Goal: Transaction & Acquisition: Purchase product/service

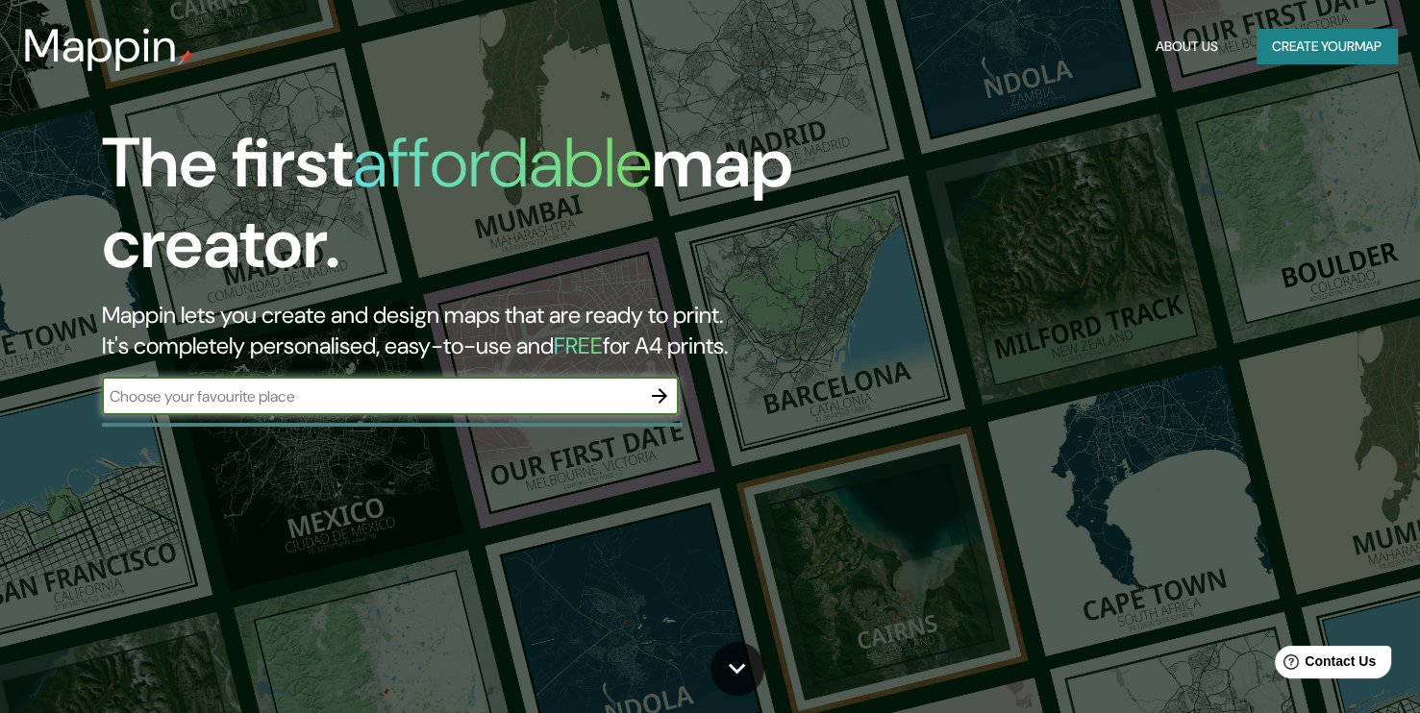
click at [463, 404] on input "text" at bounding box center [371, 396] width 538 height 22
click at [198, 396] on input "[PERSON_NAME] de cile" at bounding box center [371, 396] width 538 height 22
type input "[PERSON_NAME][GEOGRAPHIC_DATA]"
click at [671, 394] on button "button" at bounding box center [659, 396] width 38 height 38
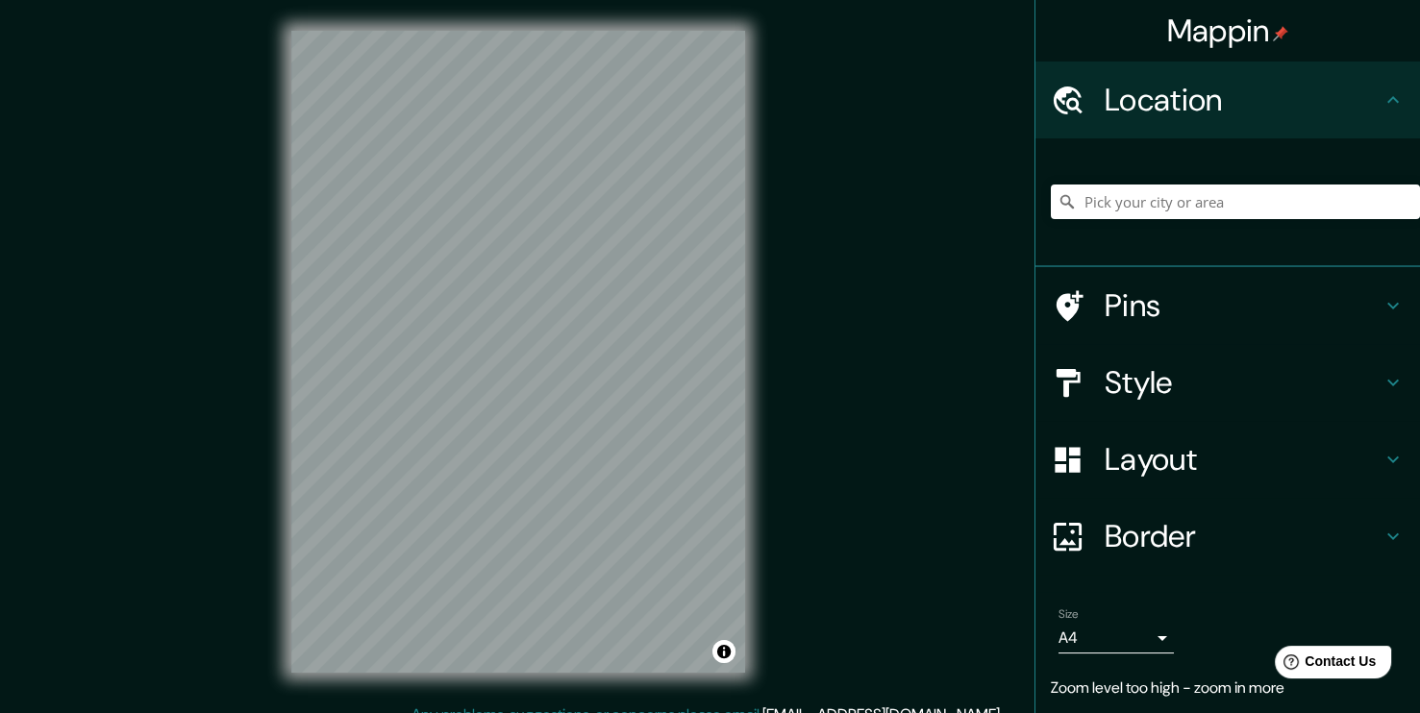
click at [752, 253] on div "© Mapbox © OpenStreetMap Improve this map" at bounding box center [517, 352] width 515 height 704
click at [1086, 210] on input "Pick your city or area" at bounding box center [1235, 202] width 369 height 35
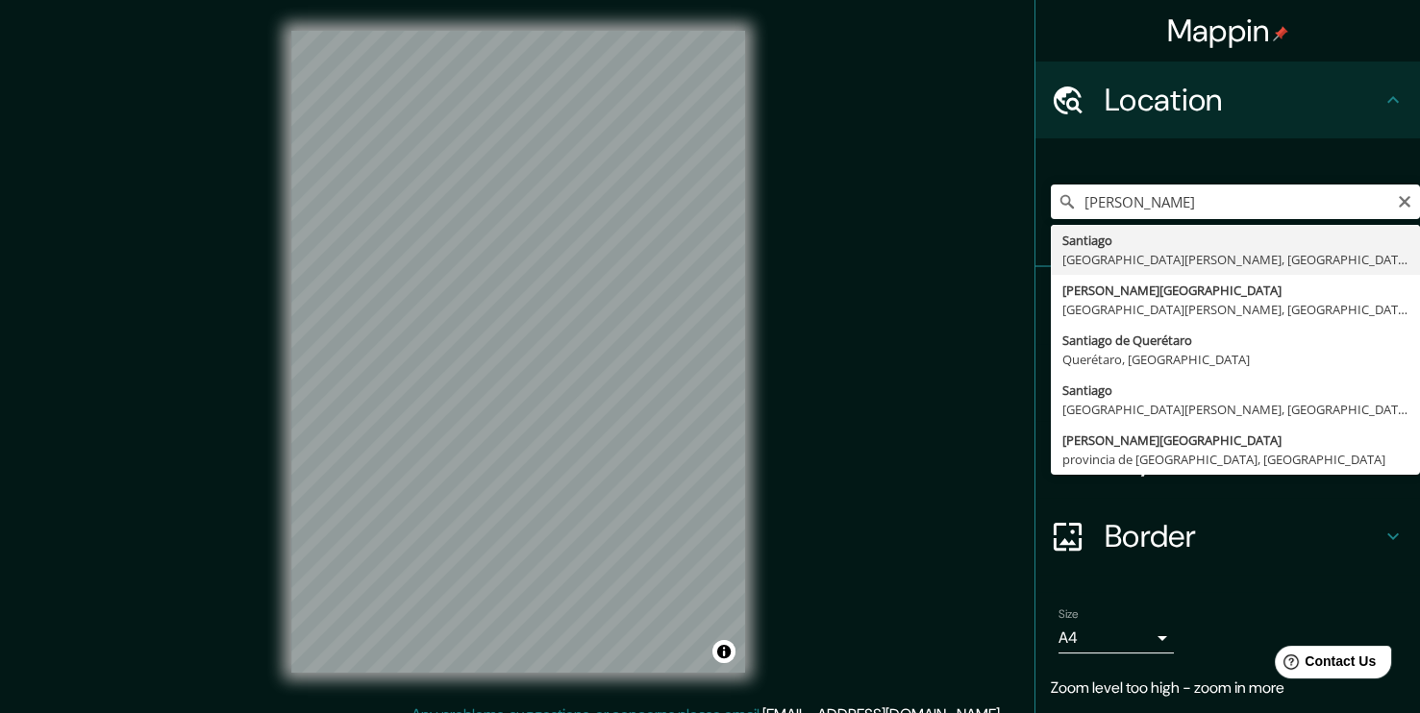
type input "[GEOGRAPHIC_DATA], [GEOGRAPHIC_DATA][PERSON_NAME], [GEOGRAPHIC_DATA]"
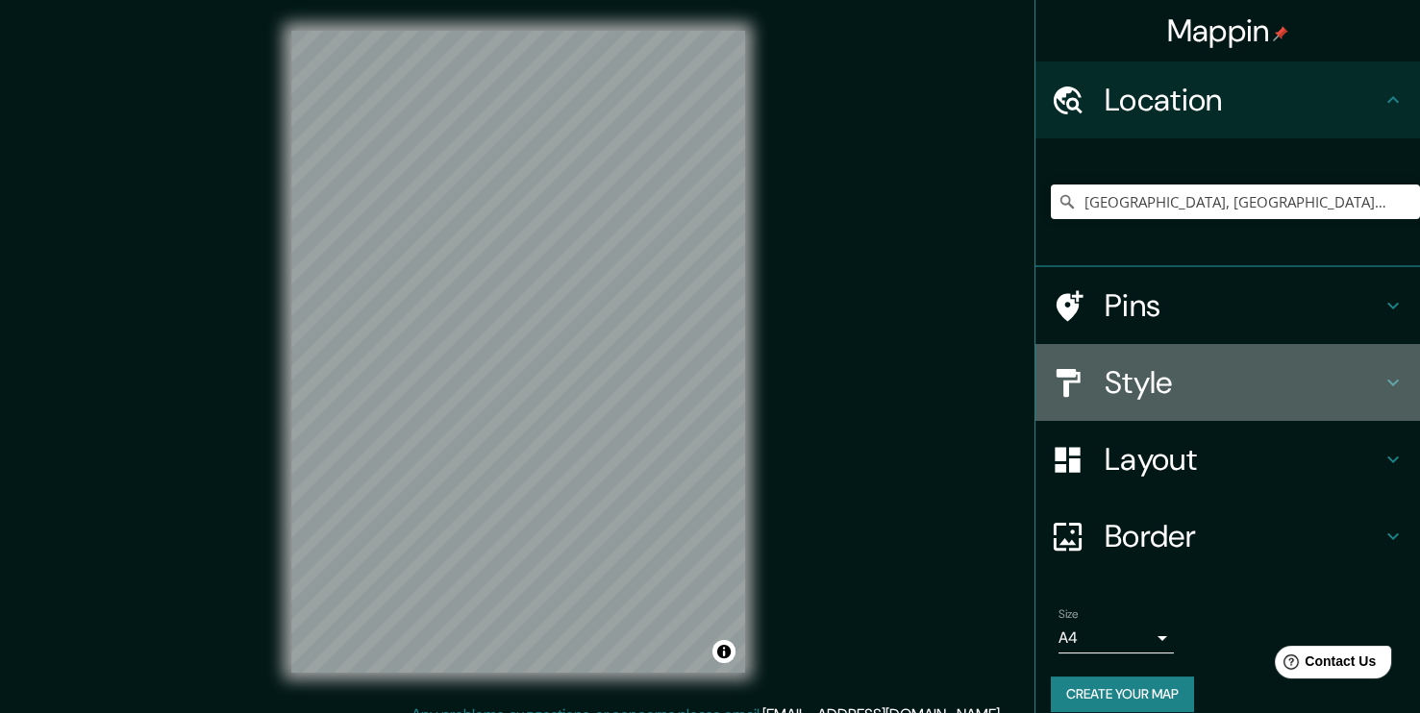
click at [1210, 374] on h4 "Style" at bounding box center [1242, 382] width 277 height 38
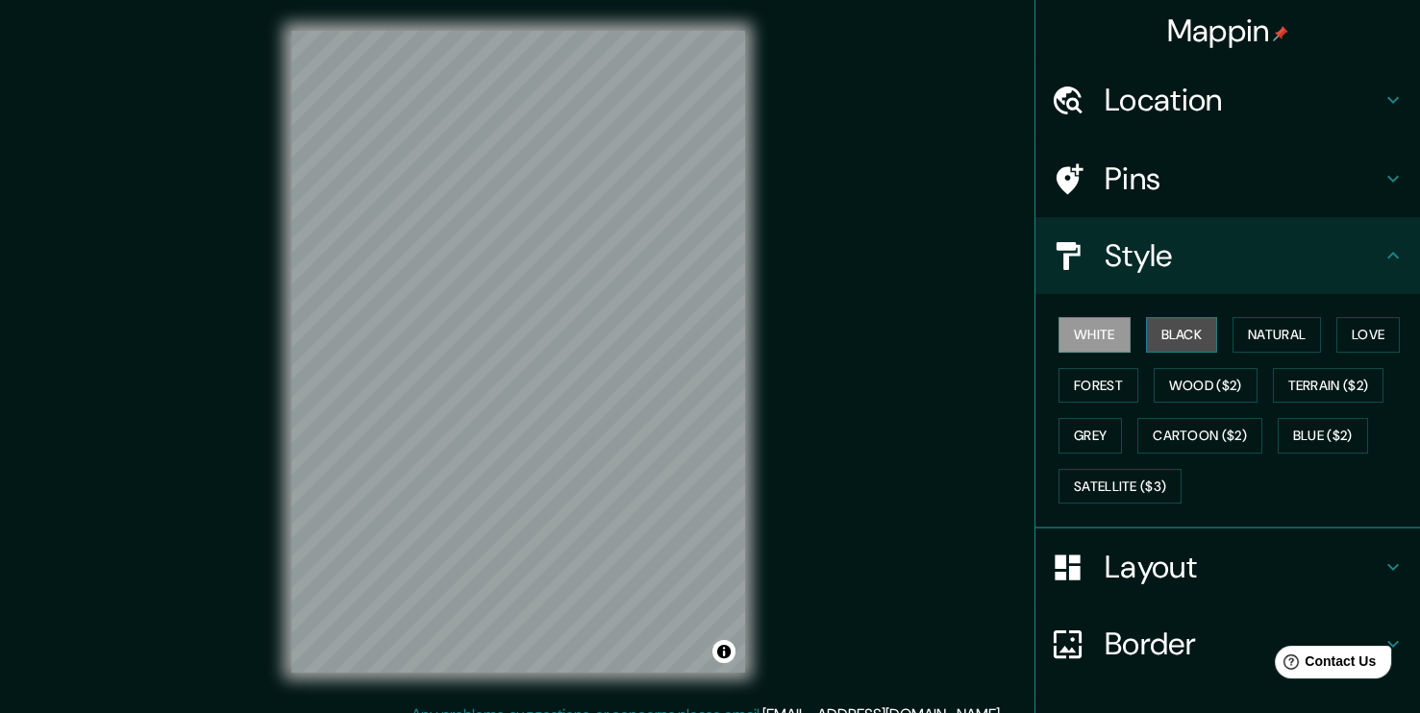
click at [1183, 333] on button "Black" at bounding box center [1182, 335] width 72 height 36
click at [1237, 333] on button "Natural" at bounding box center [1276, 335] width 88 height 36
click at [701, 455] on div "Mappin Location [GEOGRAPHIC_DATA], [GEOGRAPHIC_DATA][PERSON_NAME], [GEOGRAPHIC_…" at bounding box center [710, 367] width 1420 height 734
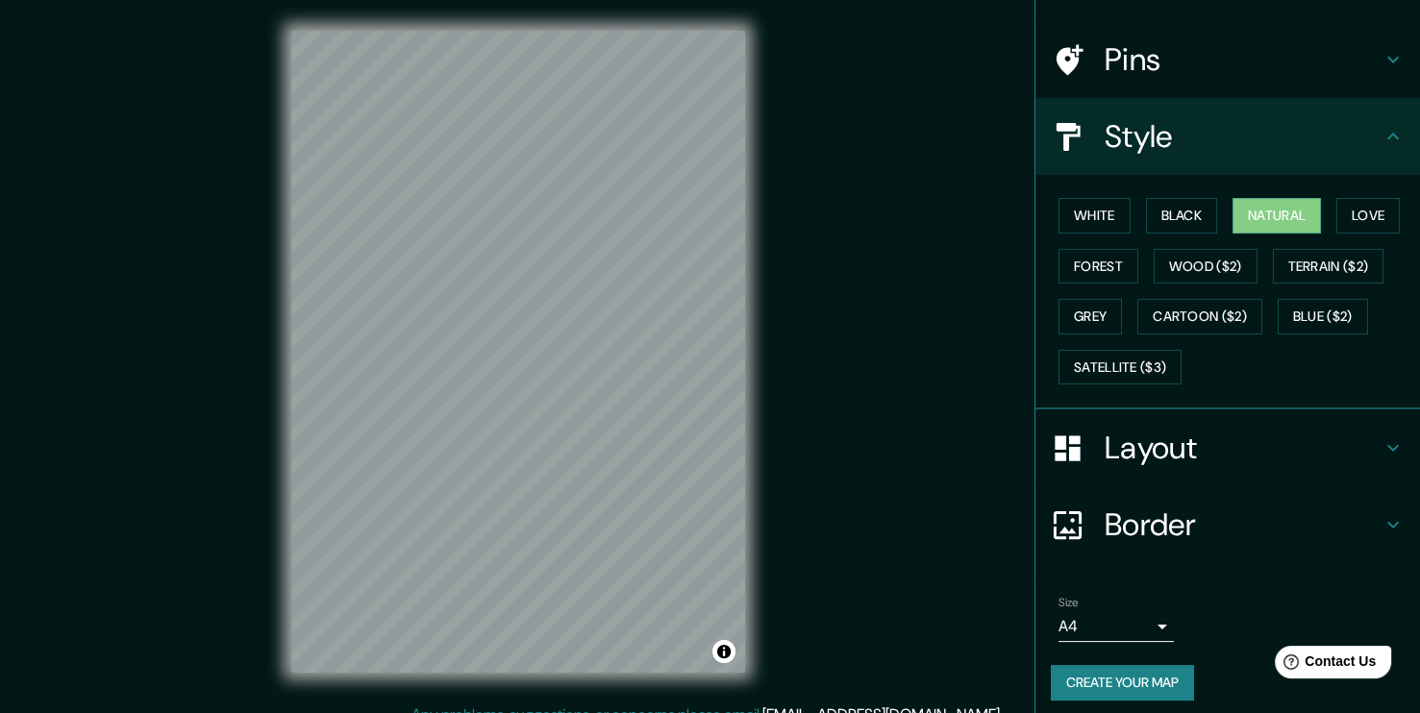
scroll to position [126, 0]
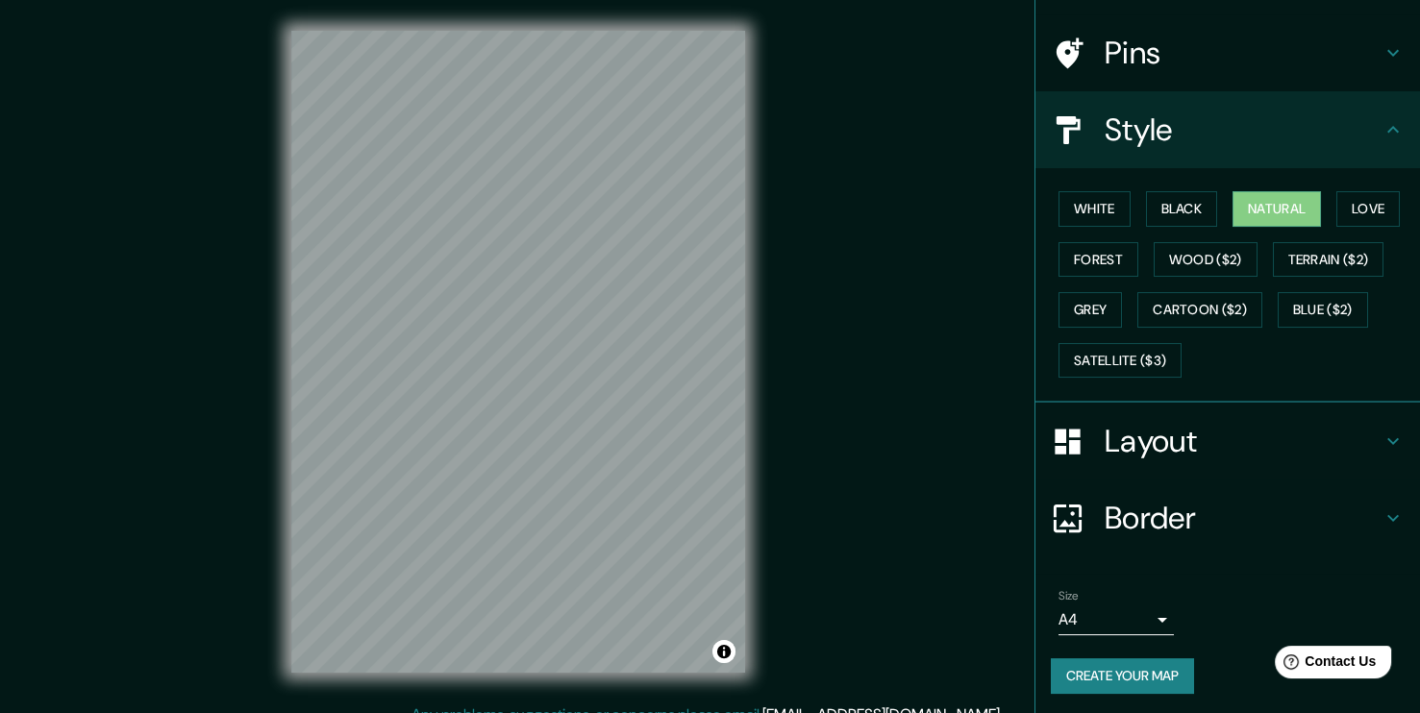
drag, startPoint x: 968, startPoint y: 621, endPoint x: 958, endPoint y: 609, distance: 15.0
click at [958, 609] on div "Mappin Location [GEOGRAPHIC_DATA], [GEOGRAPHIC_DATA][PERSON_NAME], [GEOGRAPHIC_…" at bounding box center [710, 367] width 1420 height 734
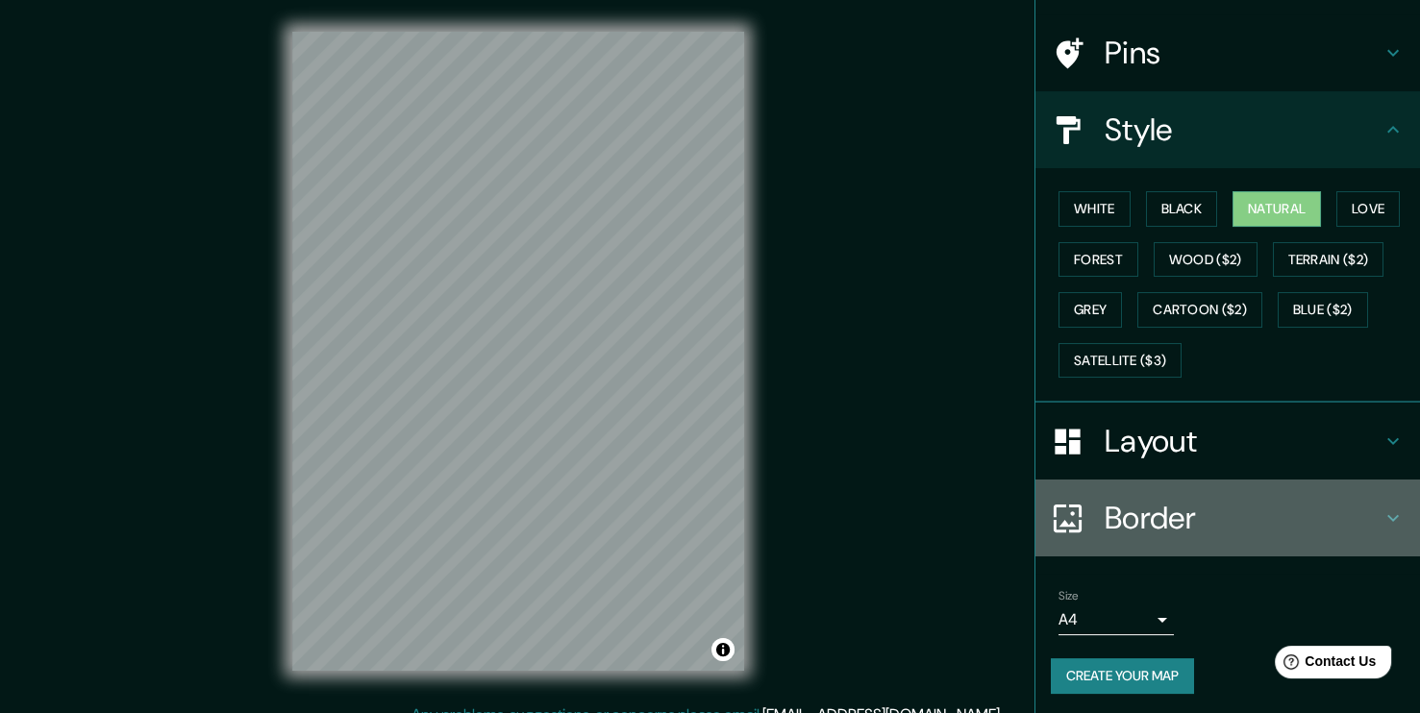
click at [1246, 534] on div "Border" at bounding box center [1227, 518] width 384 height 77
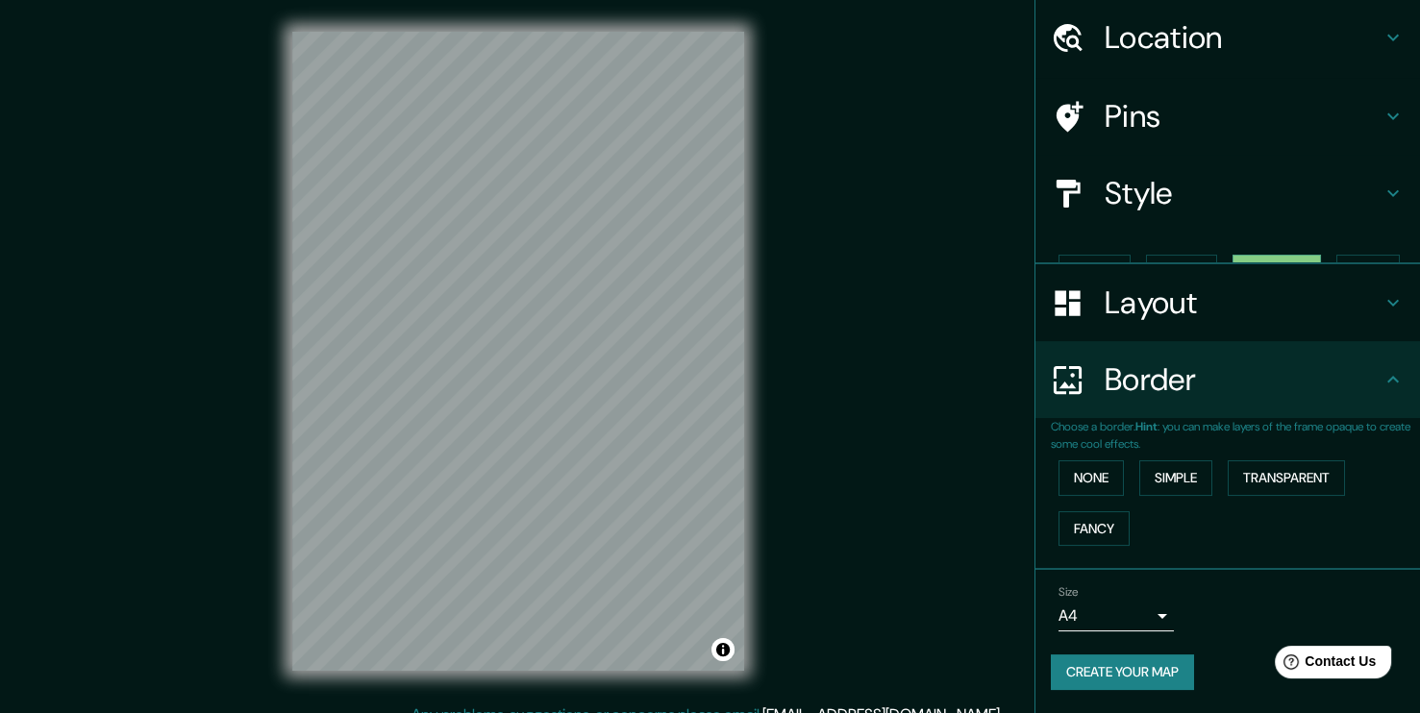
scroll to position [28, 0]
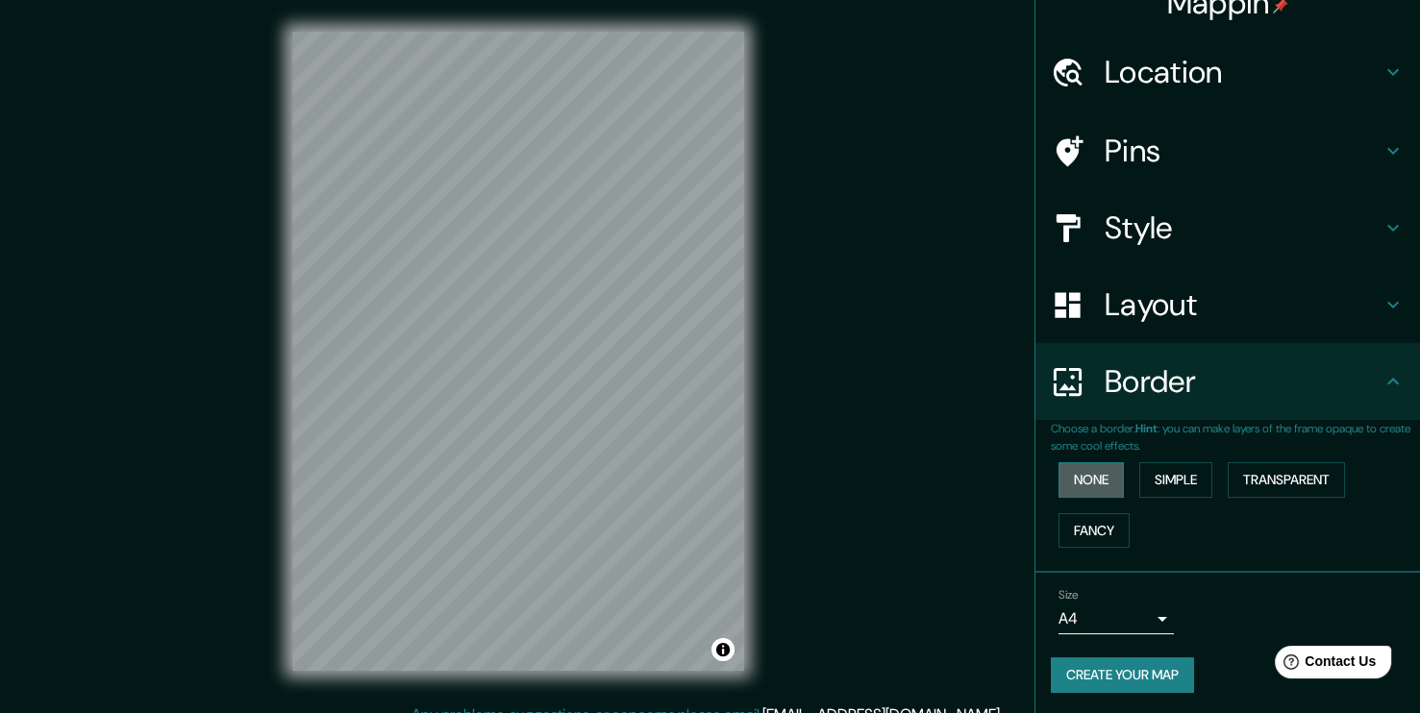
click at [1091, 481] on button "None" at bounding box center [1090, 480] width 65 height 36
click at [1154, 483] on button "Simple" at bounding box center [1175, 480] width 73 height 36
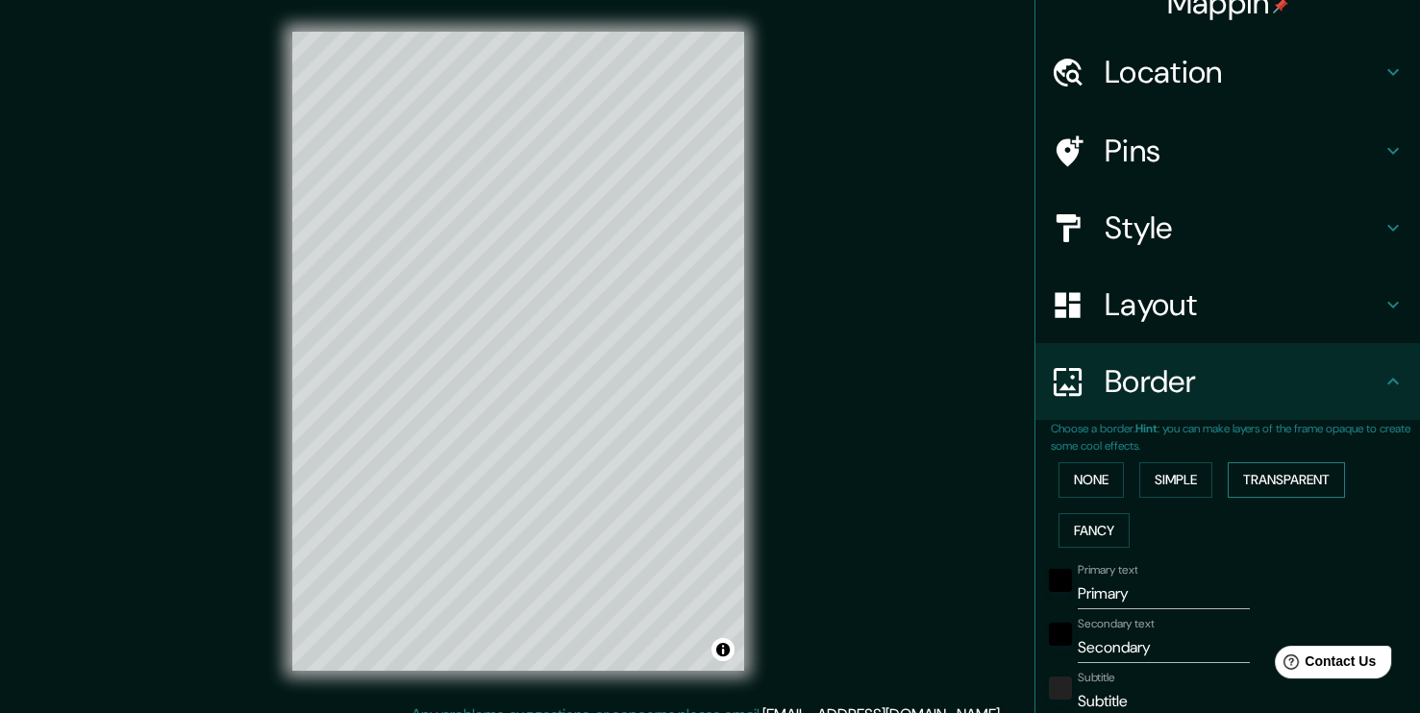
click at [1259, 483] on button "Transparent" at bounding box center [1285, 480] width 117 height 36
click at [1189, 482] on button "Simple" at bounding box center [1175, 480] width 73 height 36
click at [1077, 481] on button "None" at bounding box center [1090, 480] width 65 height 36
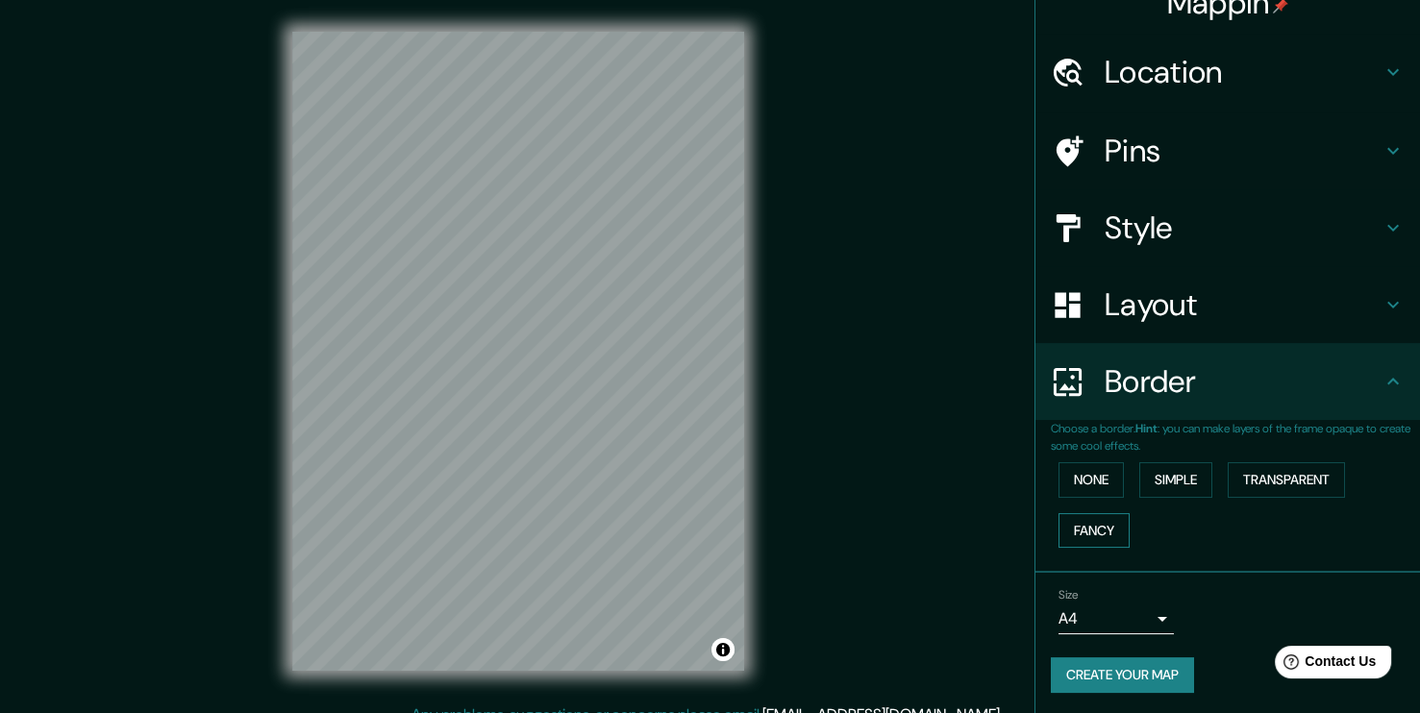
click at [1076, 526] on button "Fancy" at bounding box center [1093, 531] width 71 height 36
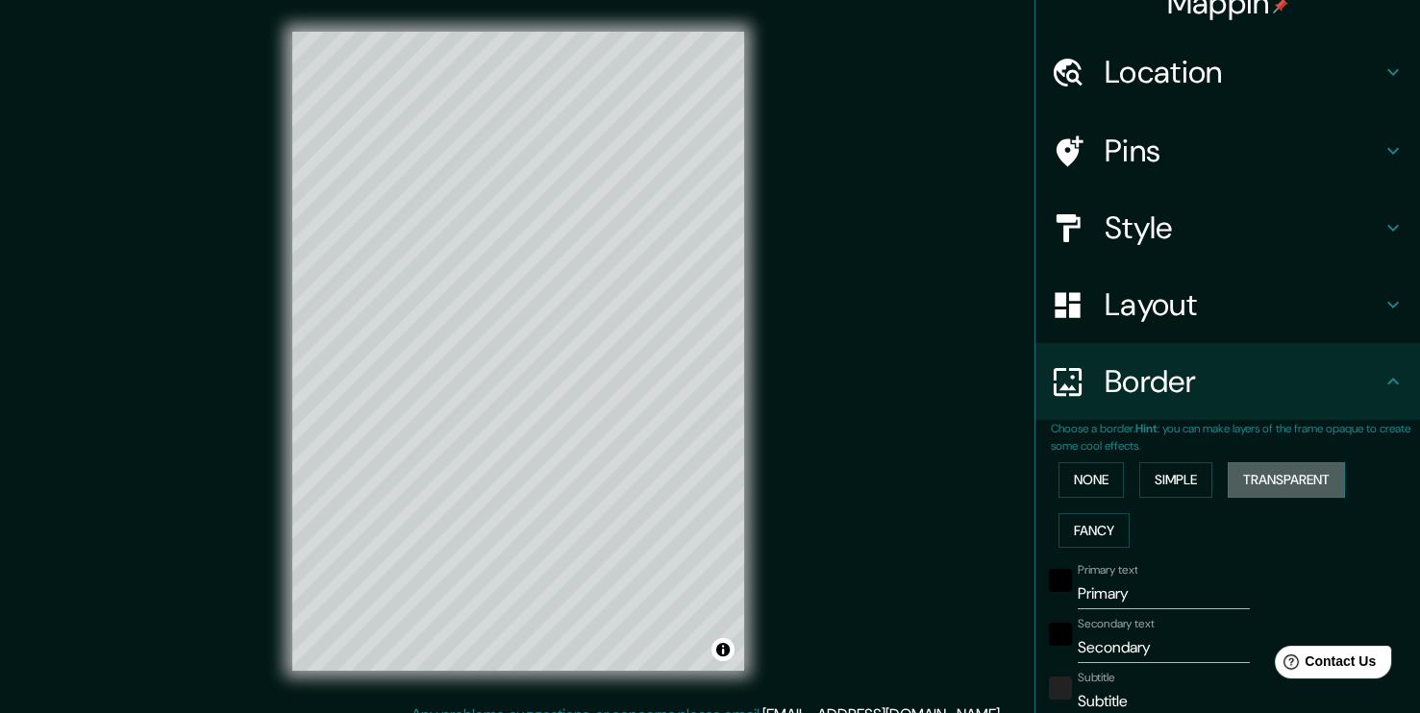
click at [1269, 483] on button "Transparent" at bounding box center [1285, 480] width 117 height 36
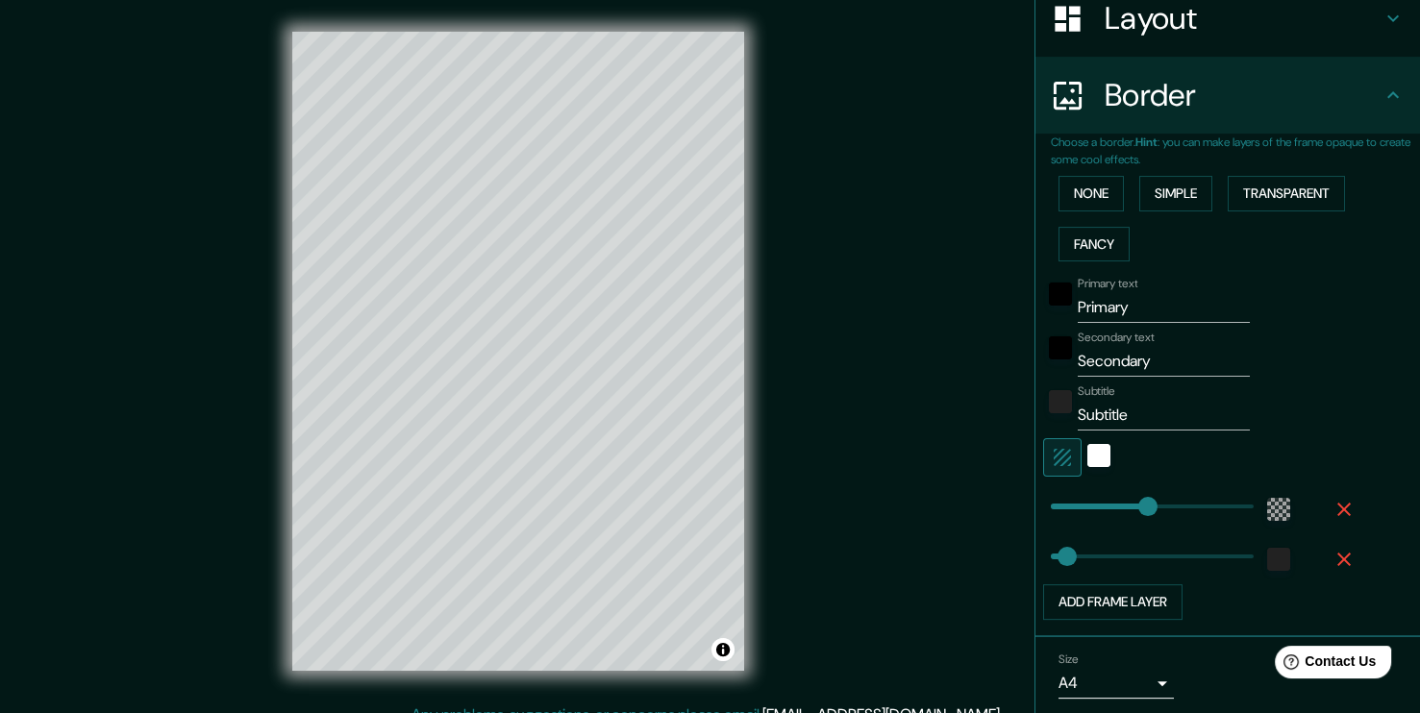
scroll to position [316, 0]
type input "73"
drag, startPoint x: 1128, startPoint y: 502, endPoint x: 1068, endPoint y: 510, distance: 61.2
type input "233"
drag, startPoint x: 1052, startPoint y: 551, endPoint x: 1137, endPoint y: 551, distance: 84.6
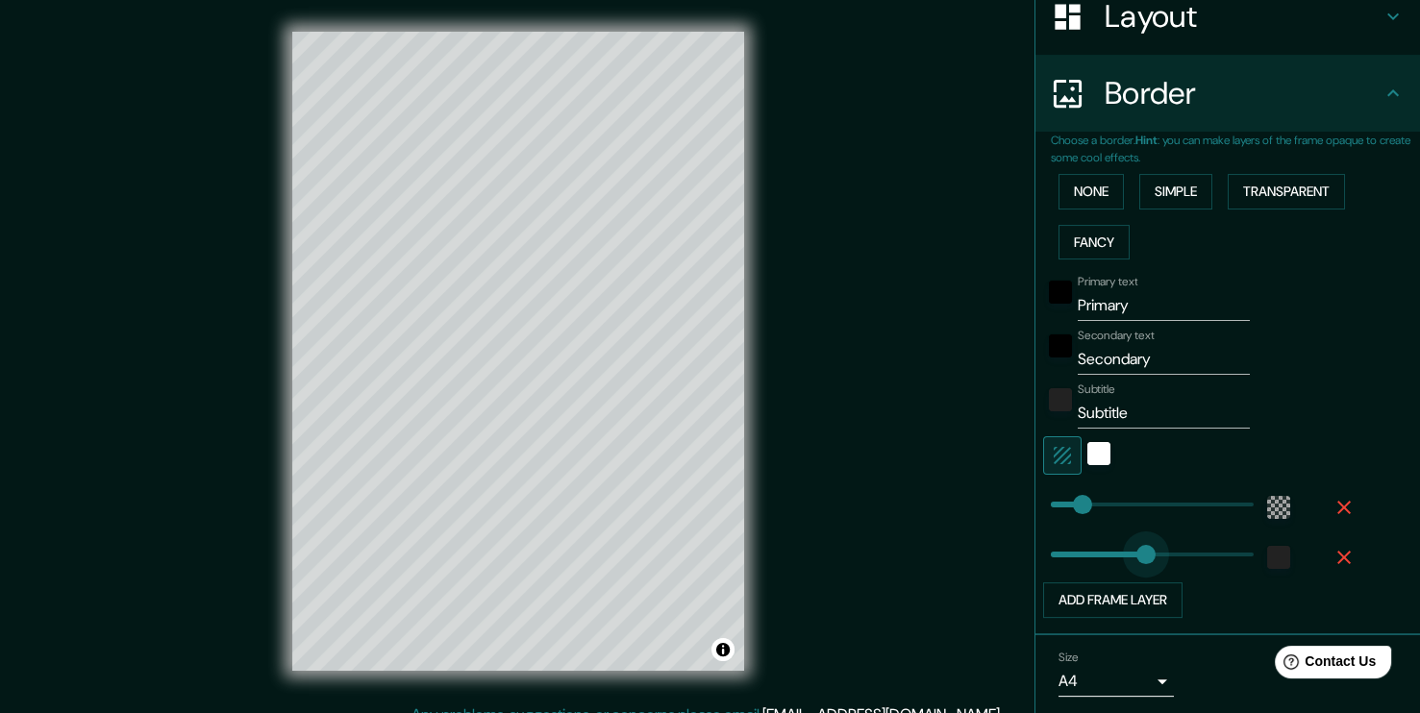
type input "0"
drag, startPoint x: 1137, startPoint y: 551, endPoint x: 952, endPoint y: 553, distance: 185.5
click at [1337, 560] on icon "button" at bounding box center [1343, 557] width 13 height 13
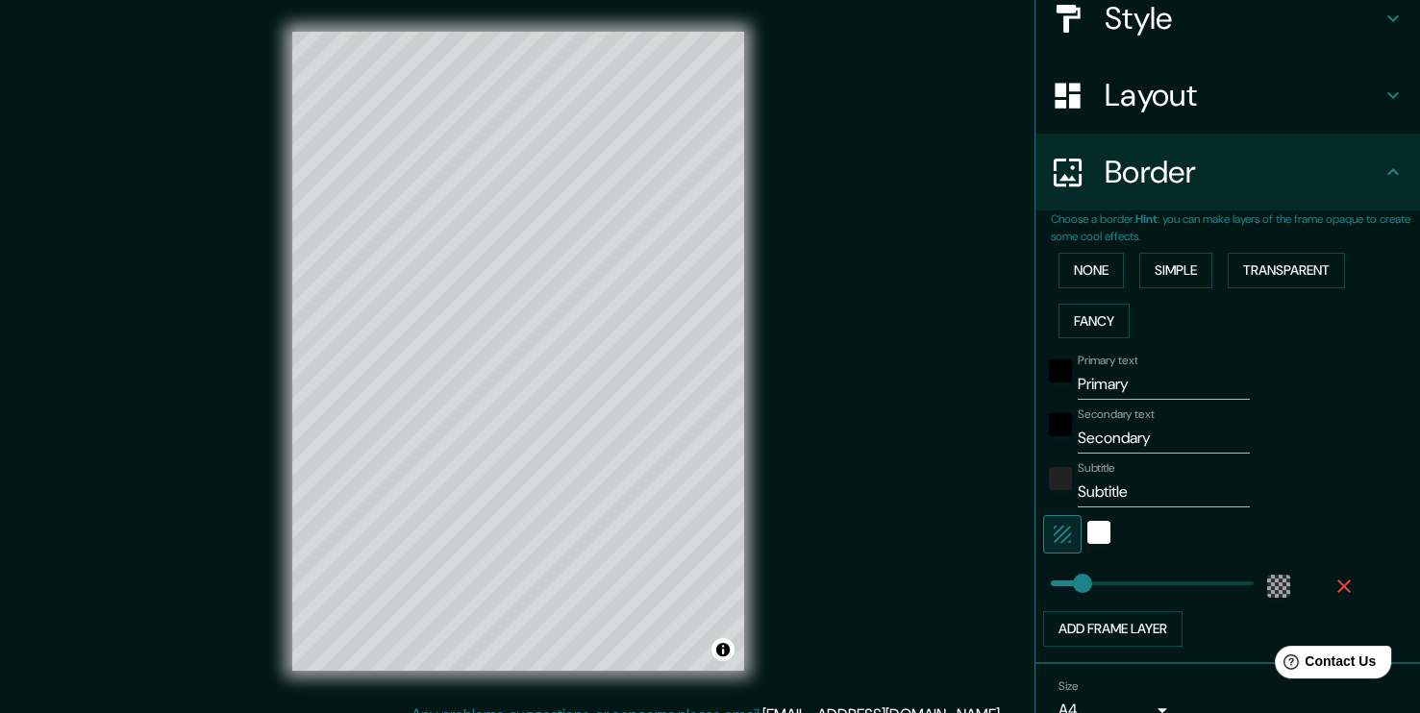
scroll to position [231, 0]
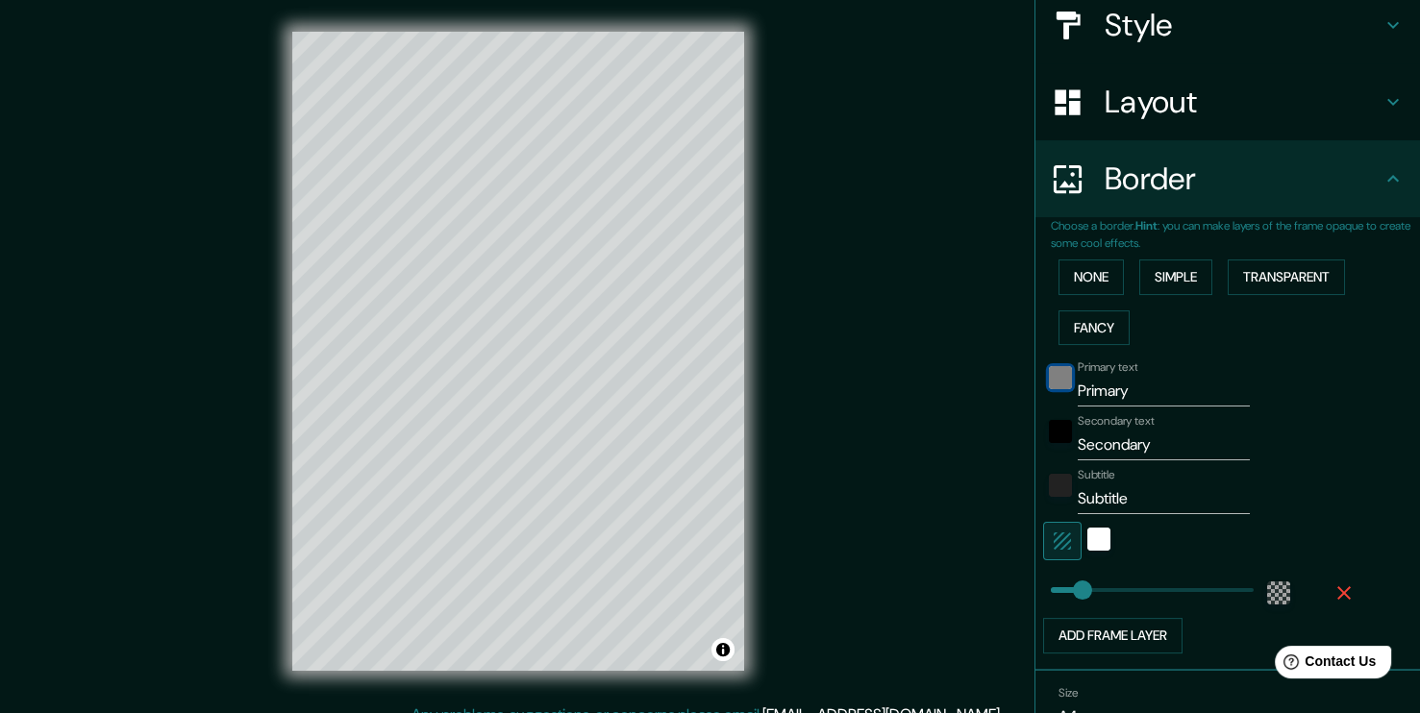
click at [1049, 381] on div "black" at bounding box center [1060, 377] width 23 height 23
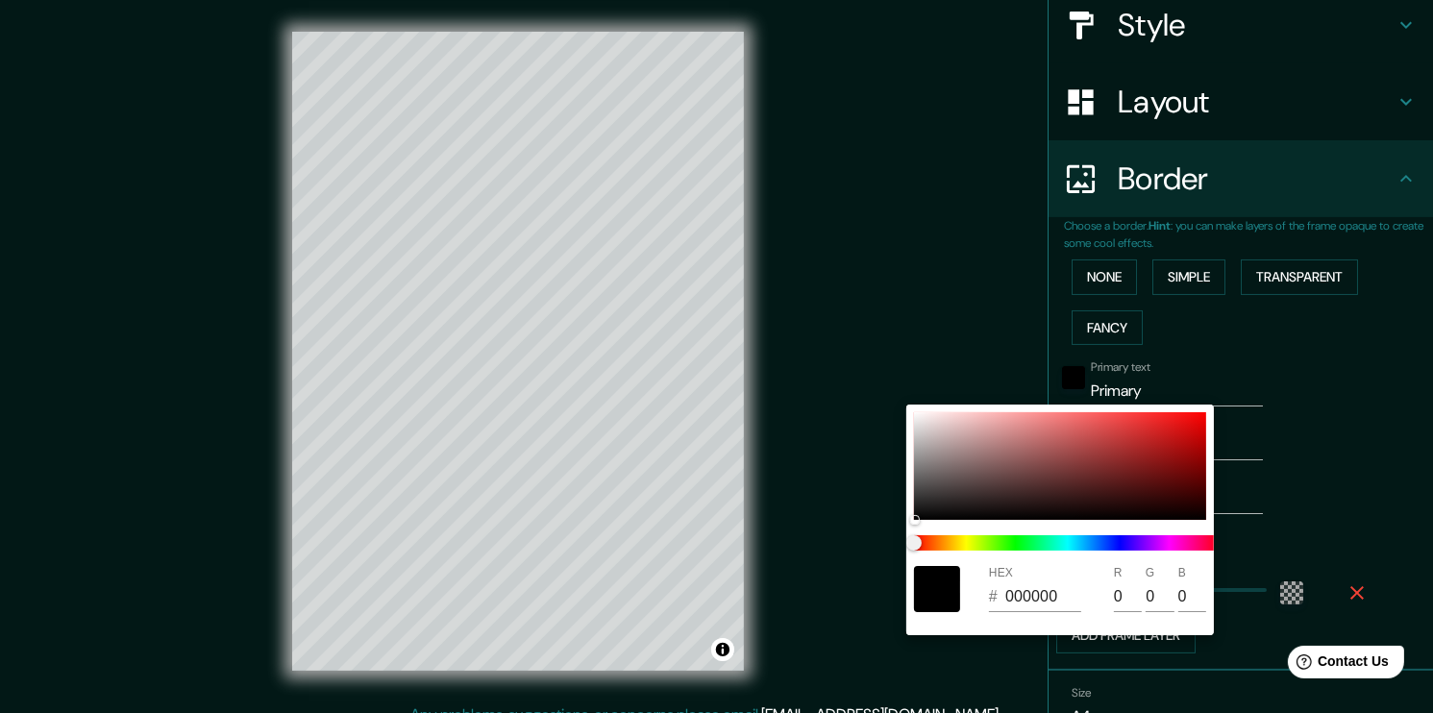
drag, startPoint x: 1274, startPoint y: 368, endPoint x: 1148, endPoint y: 390, distance: 127.8
click at [1268, 370] on div at bounding box center [716, 356] width 1433 height 713
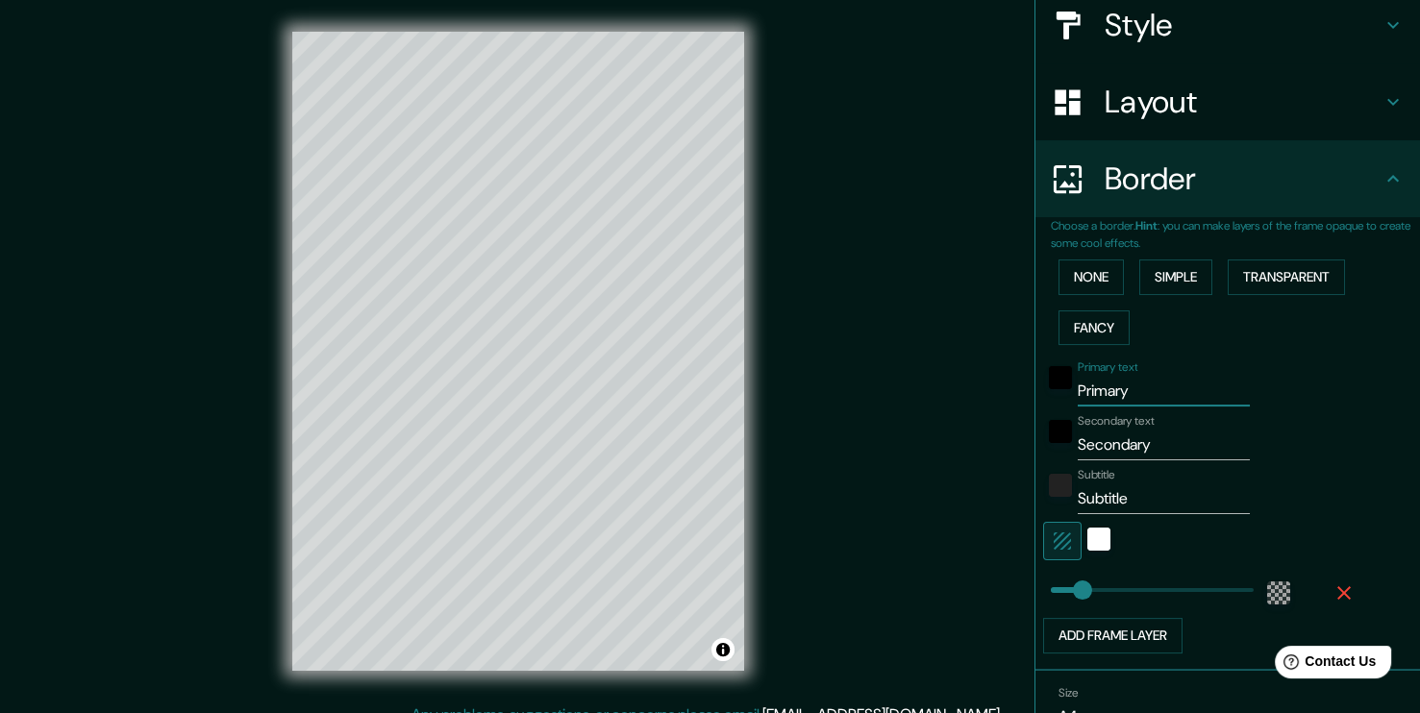
click at [1122, 390] on input "Primary" at bounding box center [1163, 391] width 172 height 31
type input "P"
click at [1139, 440] on input "Secondary" at bounding box center [1163, 445] width 172 height 31
type input "S"
click at [1147, 516] on div "Primary text Secondary text Subtitle Subtitle Add frame layer" at bounding box center [1205, 503] width 308 height 301
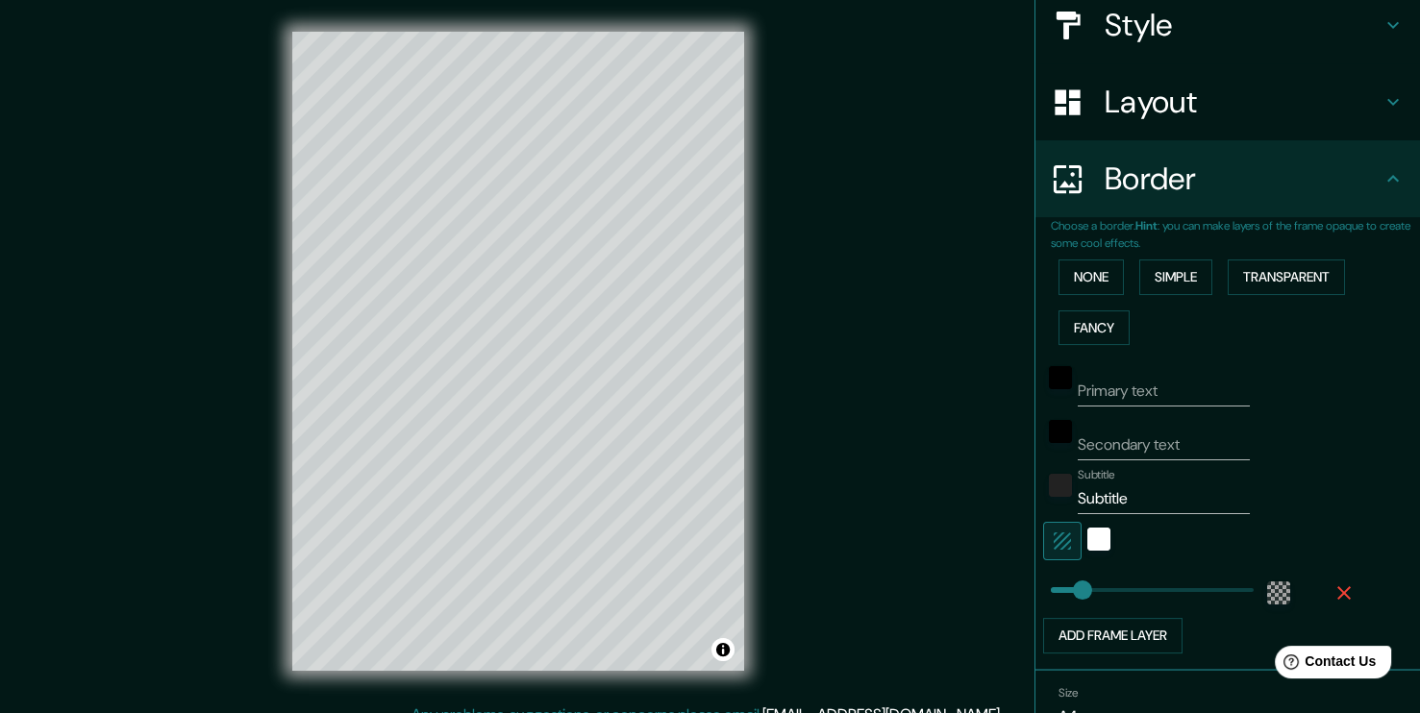
click at [1145, 496] on input "Subtitle" at bounding box center [1163, 498] width 172 height 31
type input "S"
click at [728, 655] on button "Toggle attribution" at bounding box center [722, 649] width 23 height 23
click at [728, 652] on button "Toggle attribution" at bounding box center [722, 649] width 23 height 23
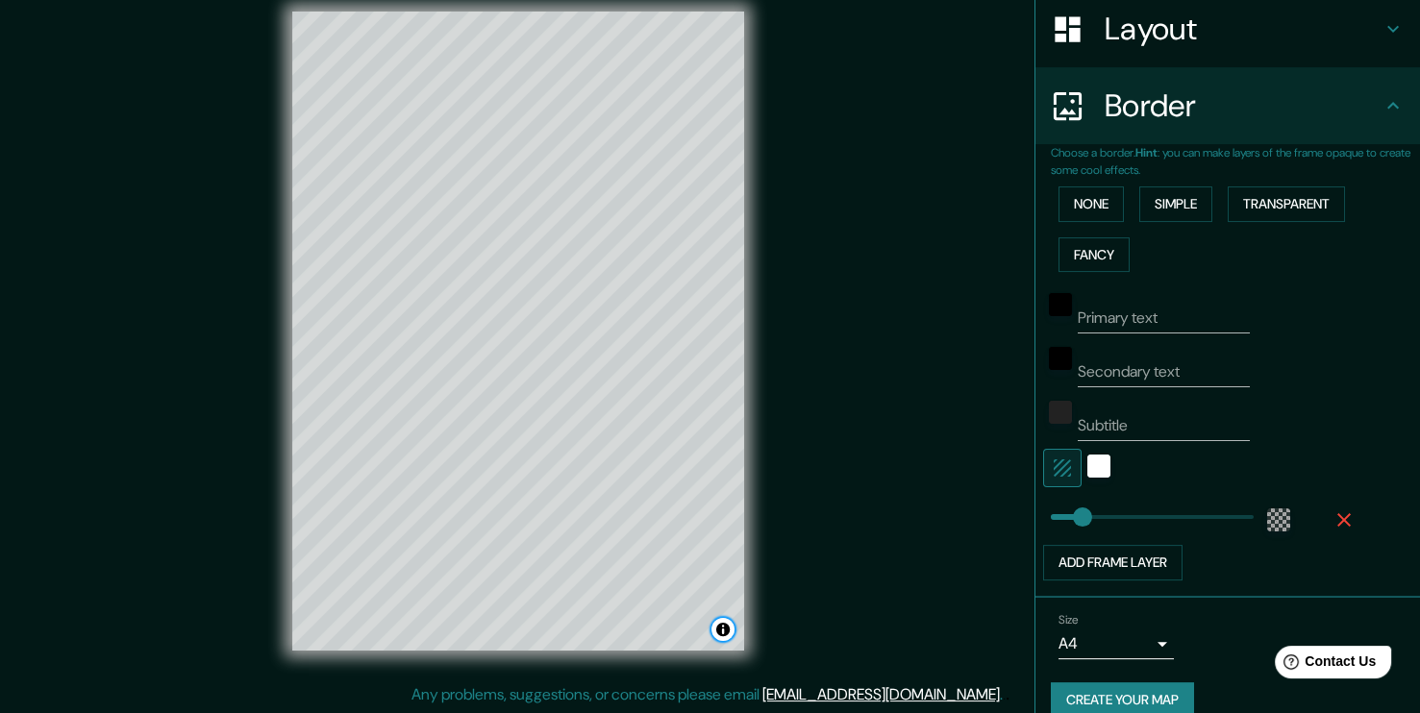
scroll to position [327, 0]
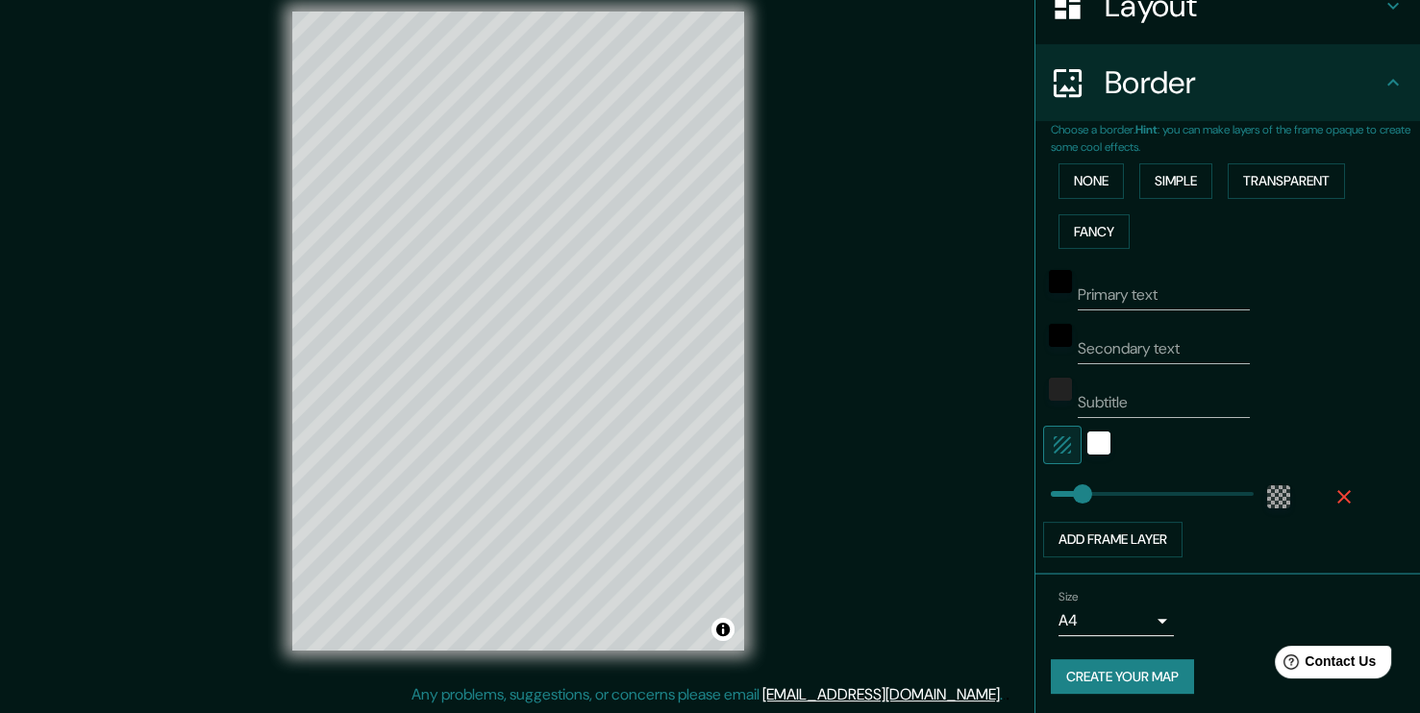
click at [1149, 631] on body "Mappin Location [GEOGRAPHIC_DATA], [GEOGRAPHIC_DATA][PERSON_NAME], [GEOGRAPHIC_…" at bounding box center [710, 336] width 1420 height 713
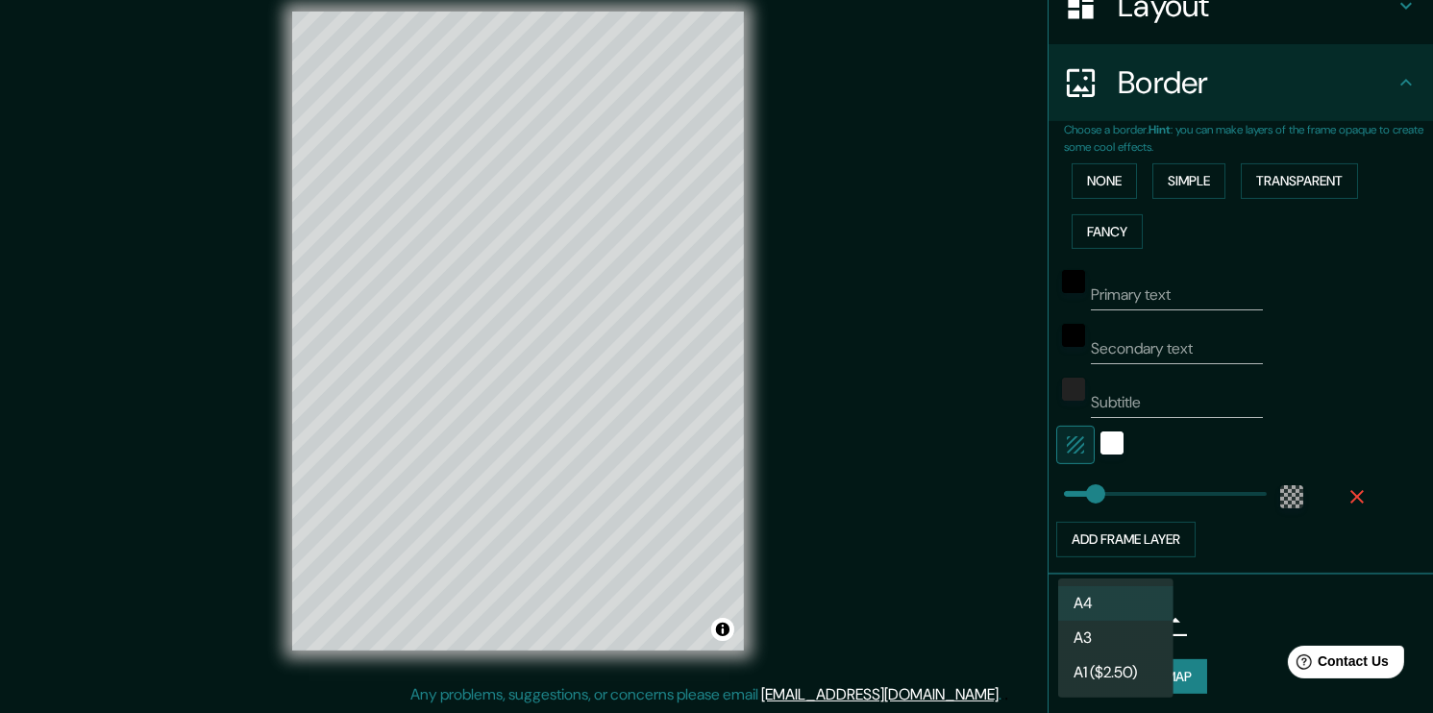
click at [1131, 644] on li "A3" at bounding box center [1115, 638] width 115 height 35
type input "a4"
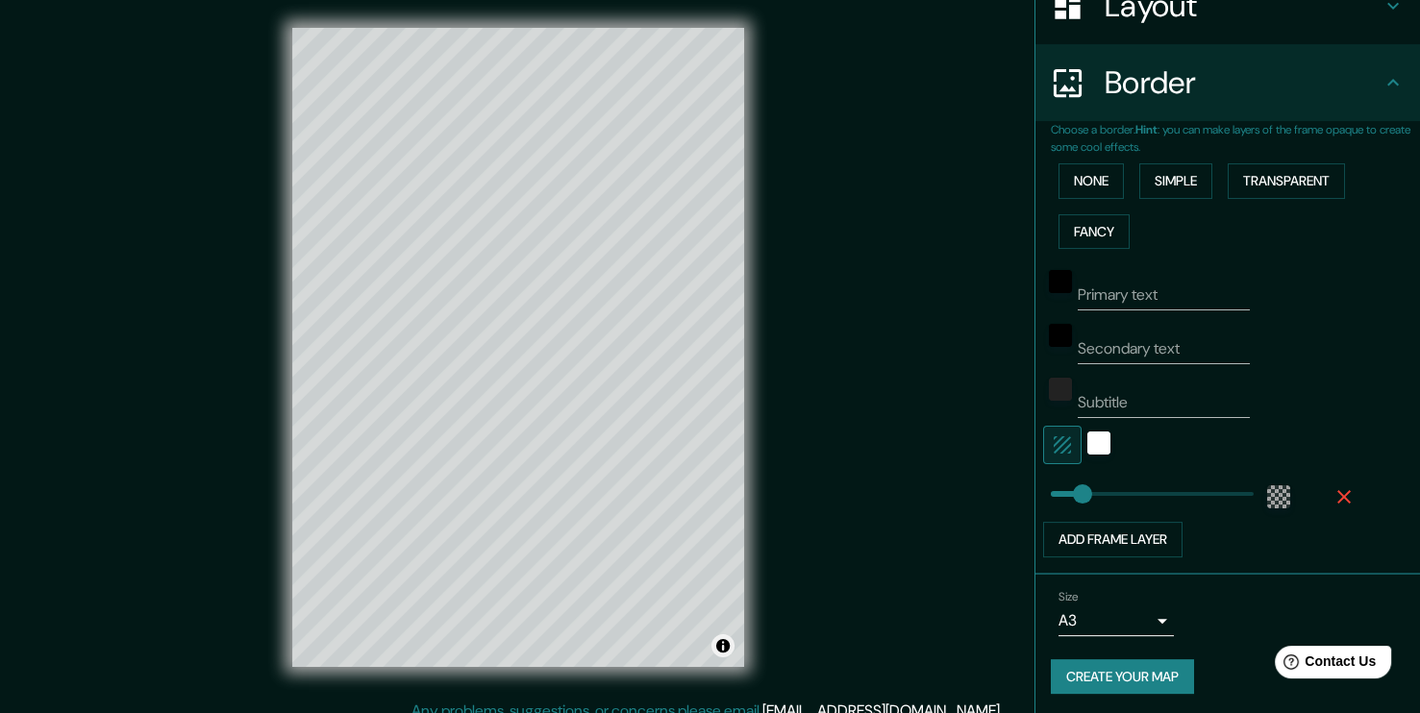
scroll to position [0, 0]
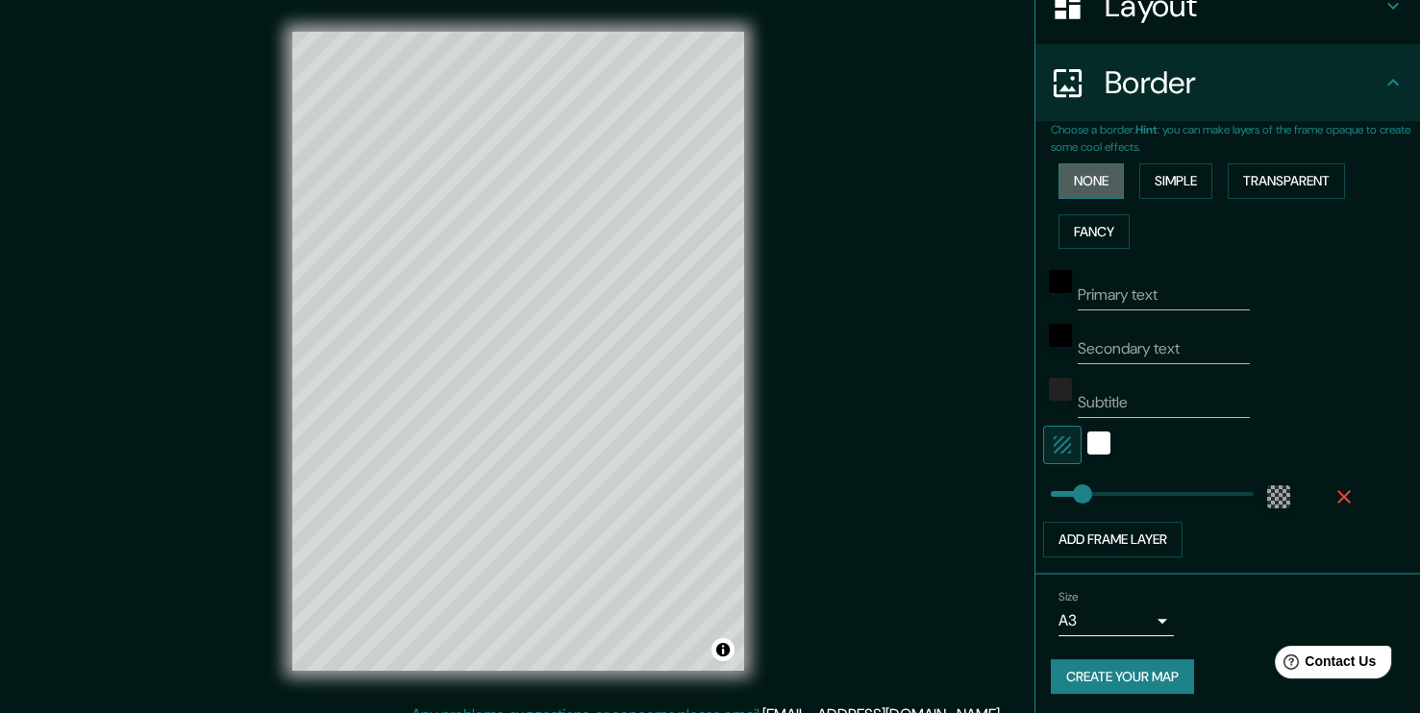
click at [1093, 184] on button "None" at bounding box center [1090, 181] width 65 height 36
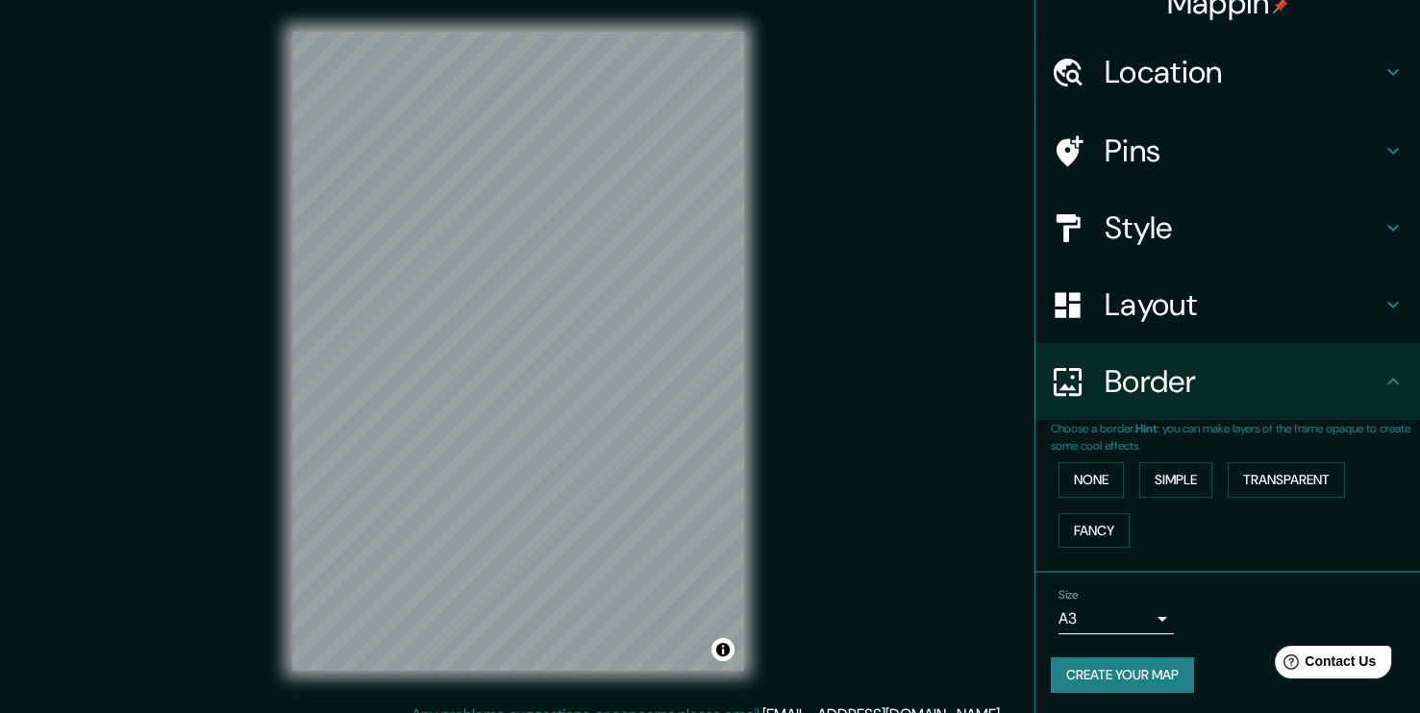
click at [1207, 302] on h4 "Layout" at bounding box center [1242, 304] width 277 height 38
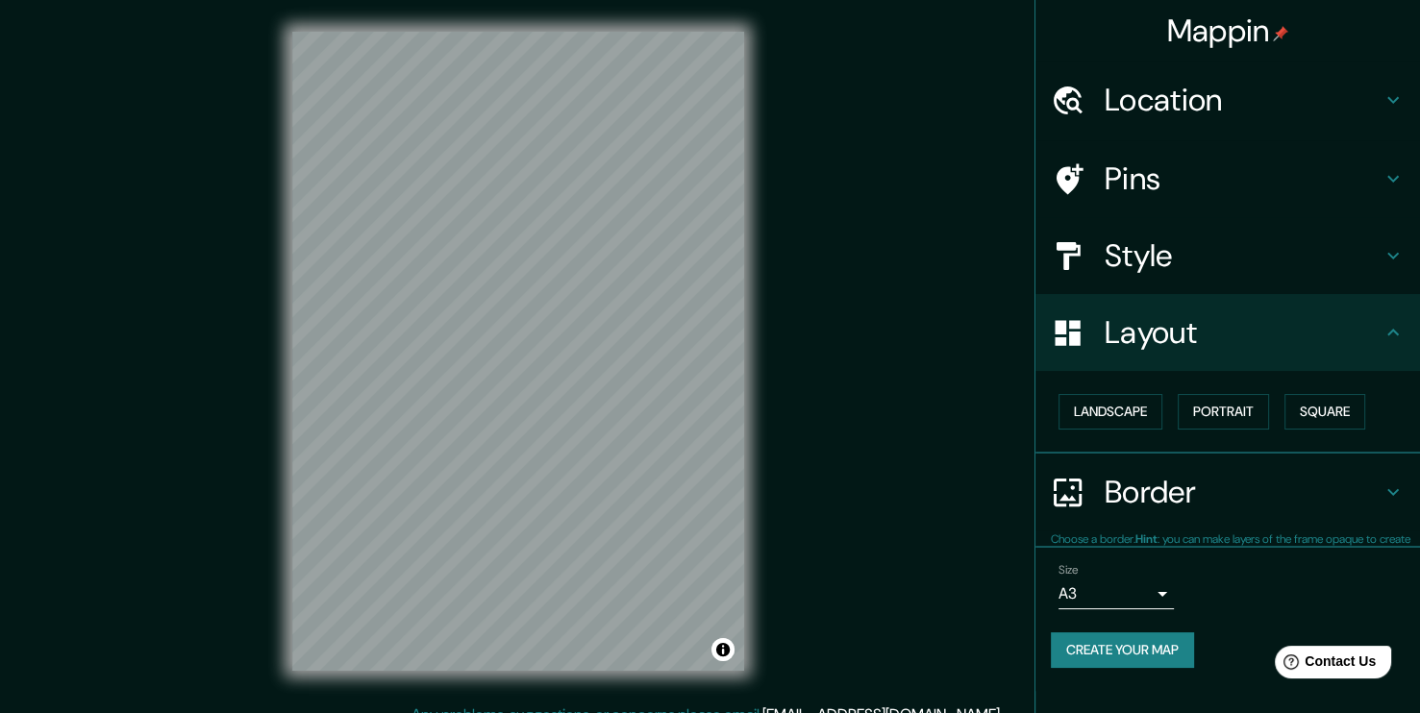
scroll to position [0, 0]
click at [1091, 423] on button "Landscape" at bounding box center [1110, 412] width 104 height 36
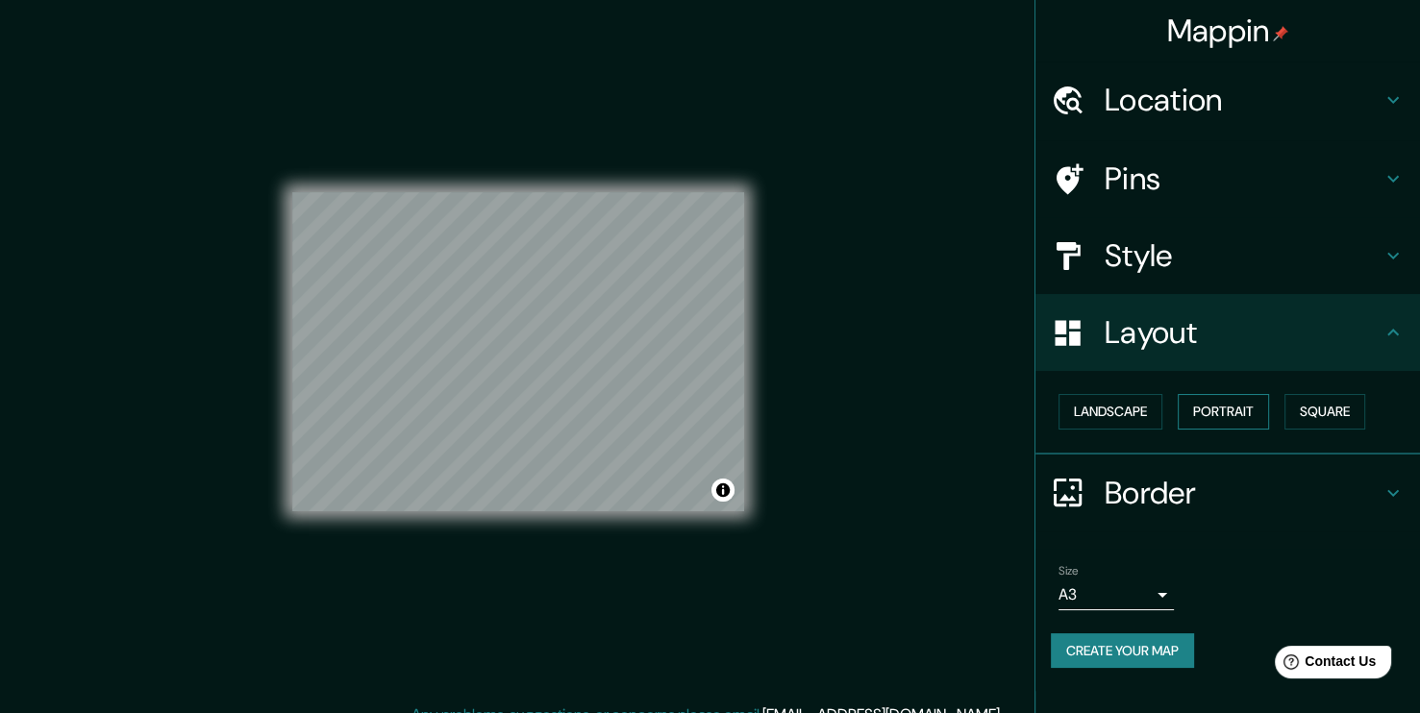
click at [1247, 417] on button "Portrait" at bounding box center [1222, 412] width 91 height 36
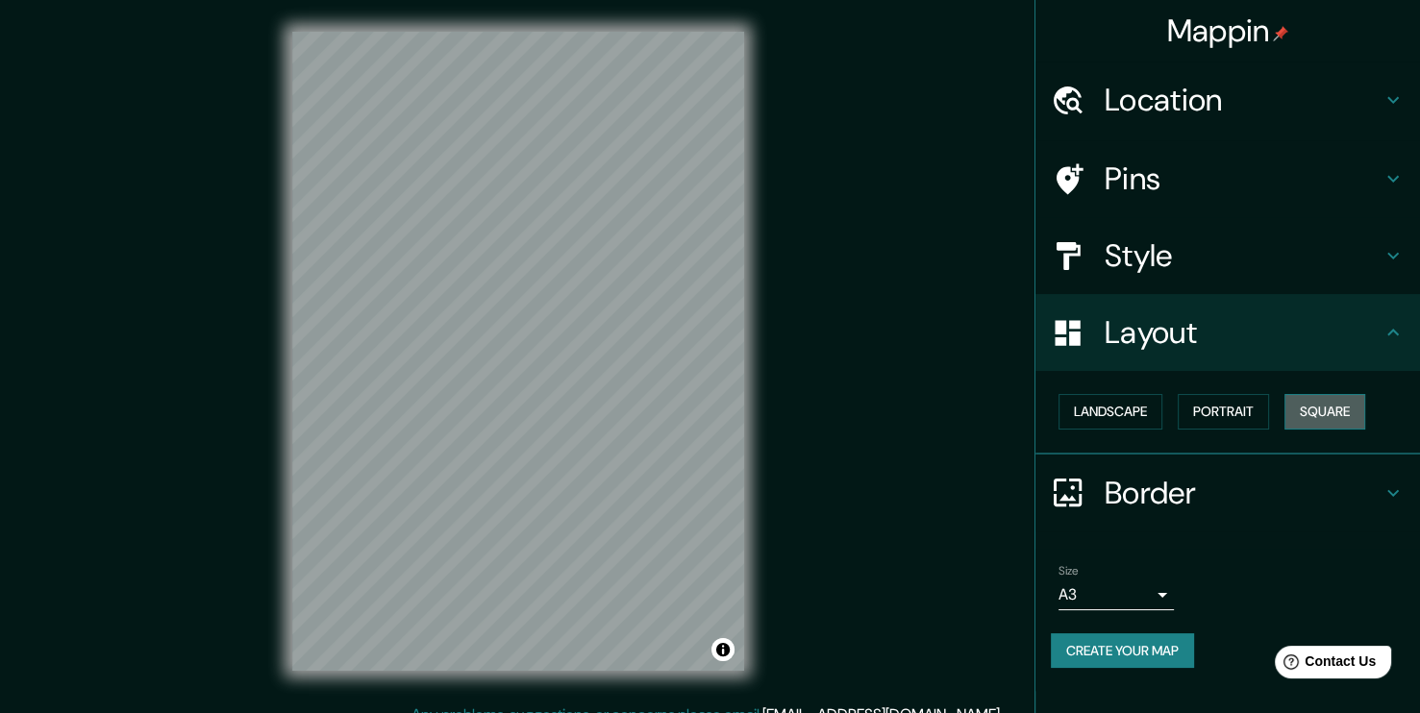
click at [1318, 412] on button "Square" at bounding box center [1324, 412] width 81 height 36
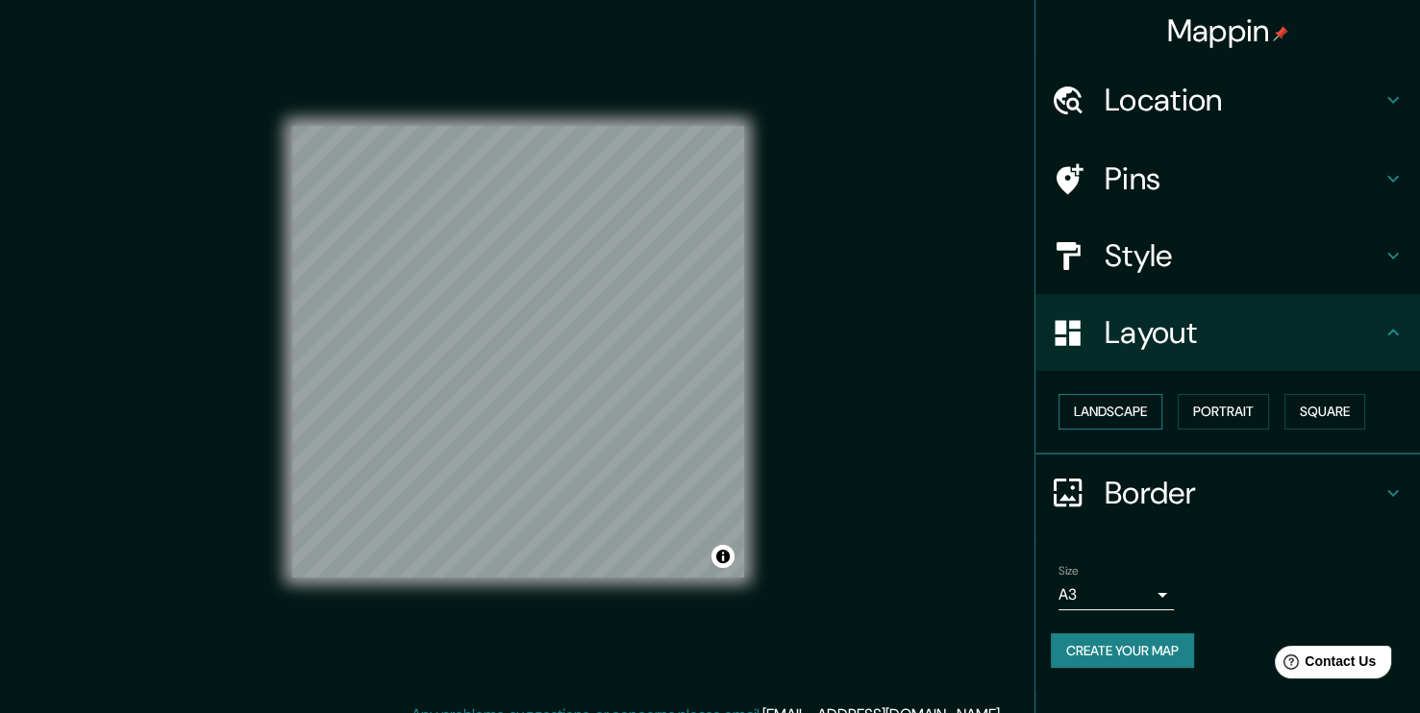
click at [1073, 402] on button "Landscape" at bounding box center [1110, 412] width 104 height 36
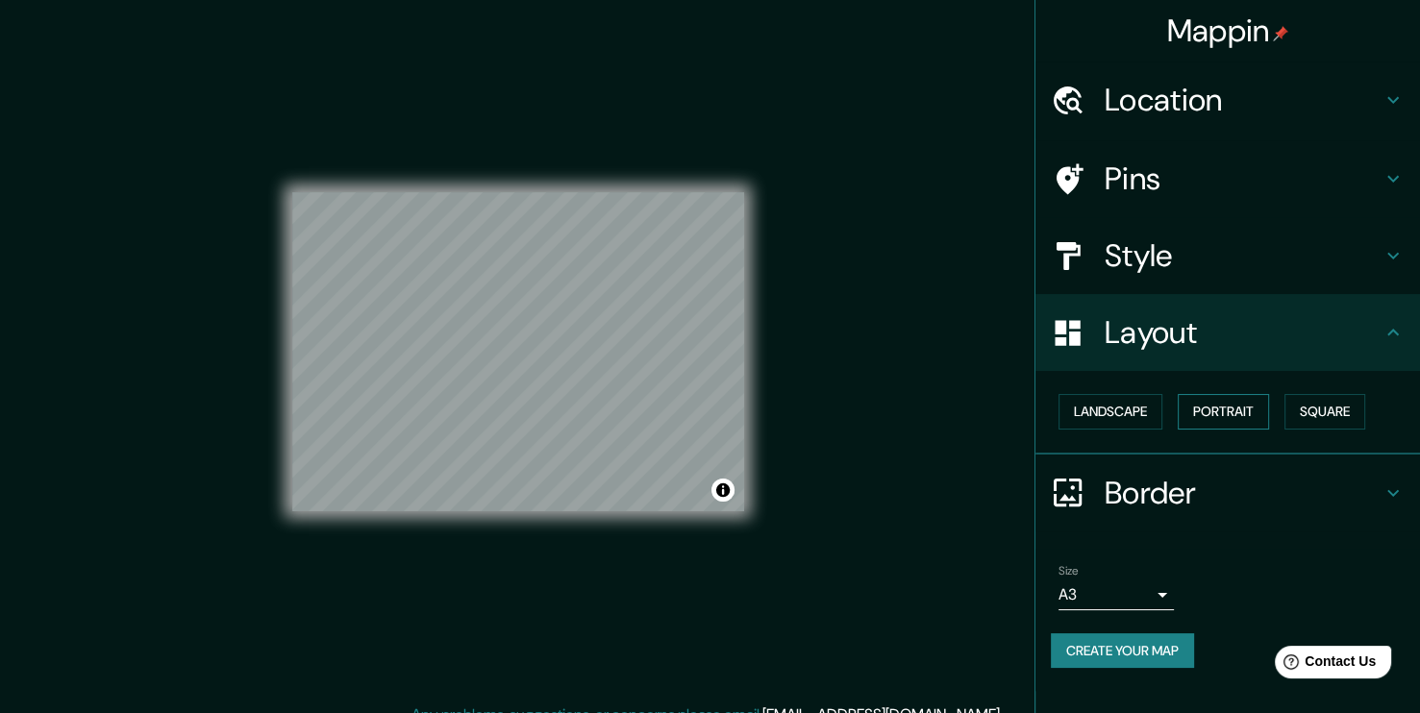
click at [1193, 411] on button "Portrait" at bounding box center [1222, 412] width 91 height 36
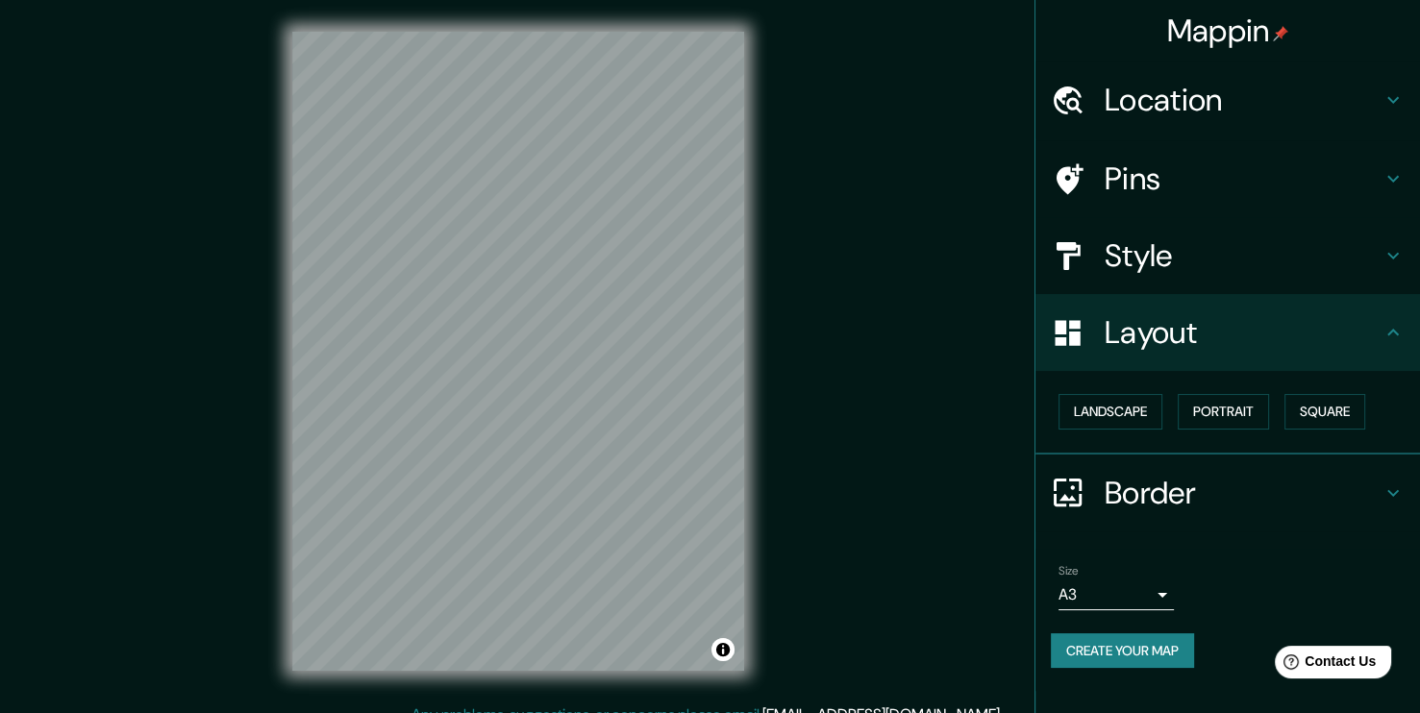
click at [1198, 248] on h4 "Style" at bounding box center [1242, 255] width 277 height 38
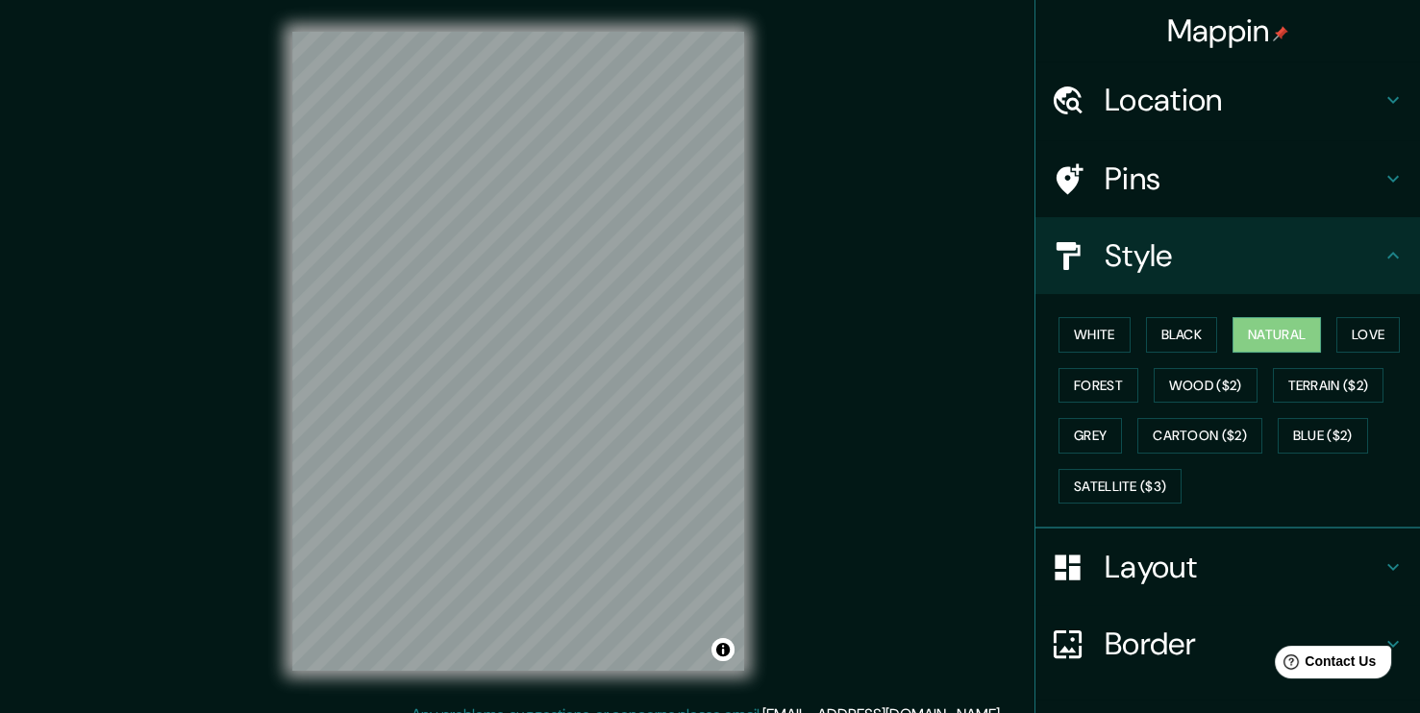
click at [1079, 452] on div "White Black Natural Love Forest Wood ($2) Terrain ($2) Grey Cartoon ($2) Blue (…" at bounding box center [1235, 410] width 369 height 202
click at [1079, 451] on button "Grey" at bounding box center [1089, 436] width 63 height 36
click at [1091, 383] on button "Forest" at bounding box center [1098, 386] width 80 height 36
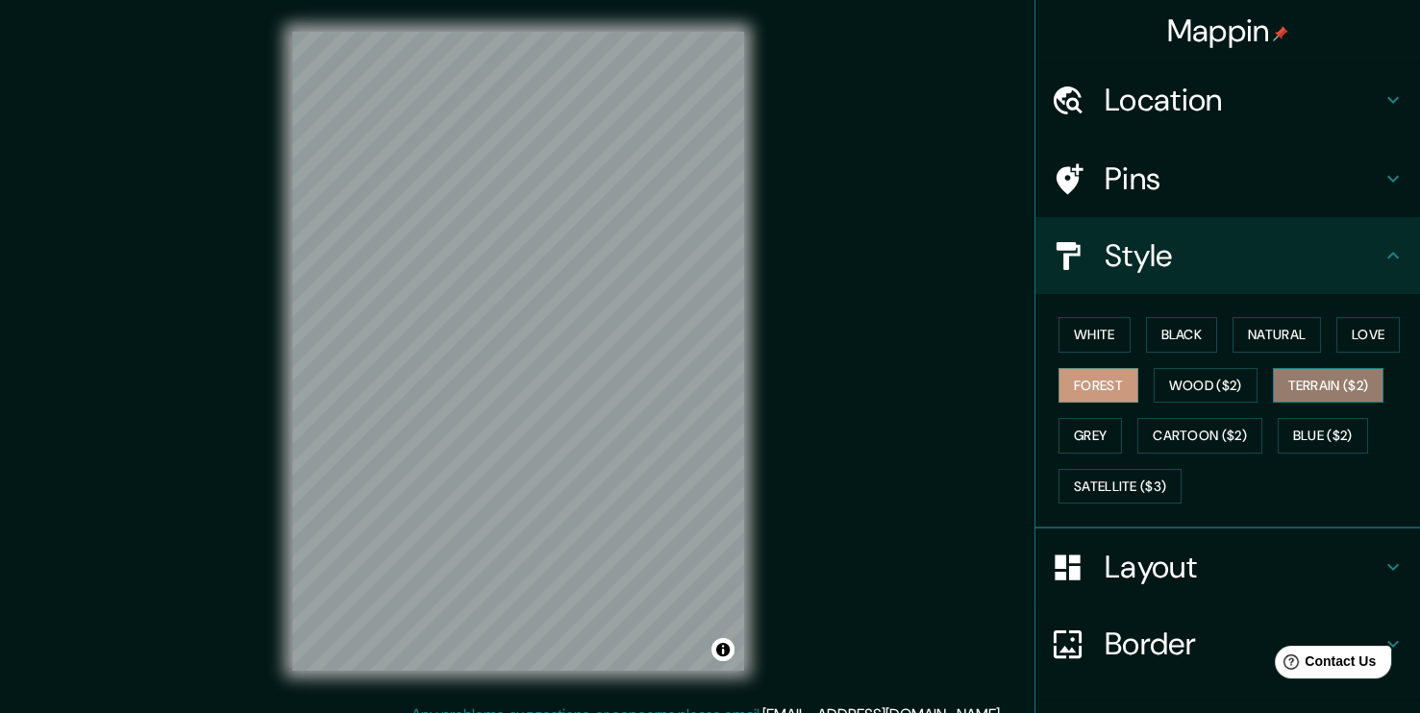
click at [1293, 384] on button "Terrain ($2)" at bounding box center [1328, 386] width 111 height 36
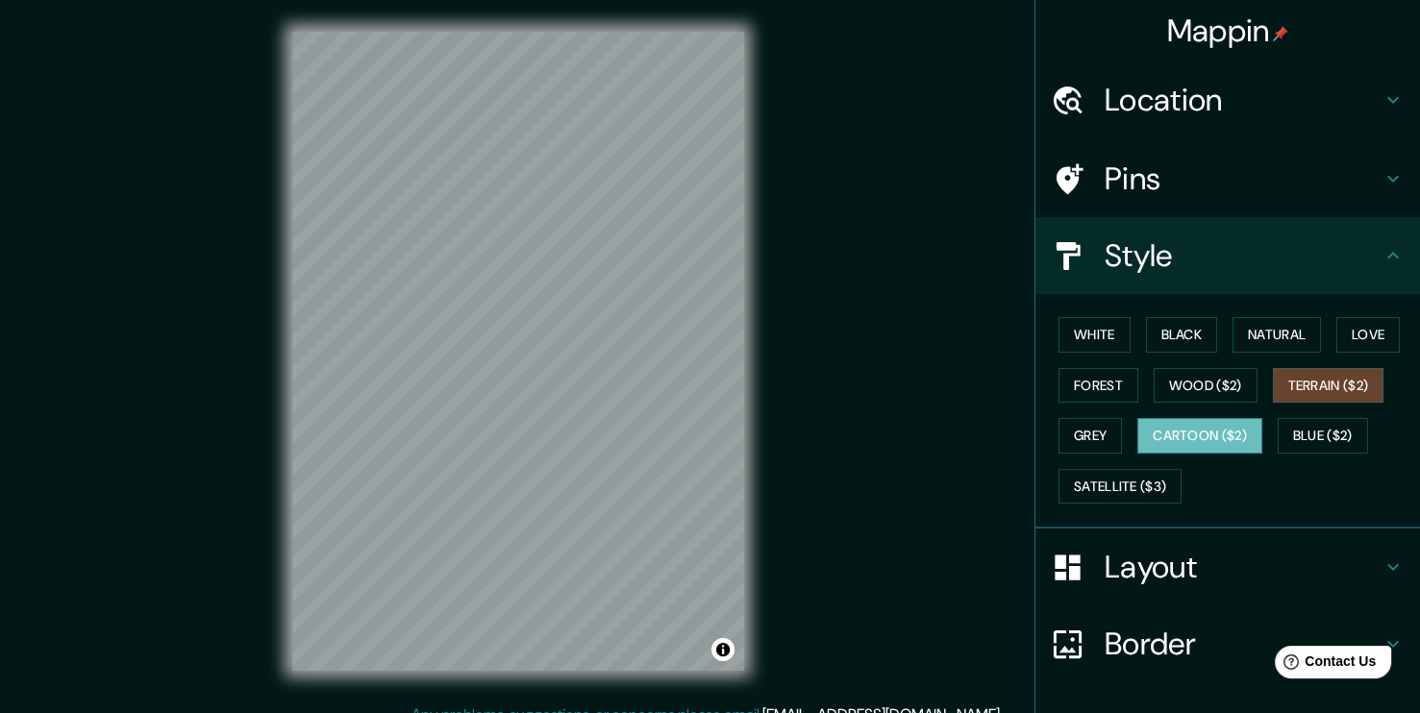
drag, startPoint x: 1273, startPoint y: 425, endPoint x: 1228, endPoint y: 434, distance: 45.2
click at [1277, 425] on button "Blue ($2)" at bounding box center [1322, 436] width 90 height 36
click at [1194, 436] on button "Cartoon ($2)" at bounding box center [1199, 436] width 125 height 36
click at [1086, 443] on button "Grey" at bounding box center [1089, 436] width 63 height 36
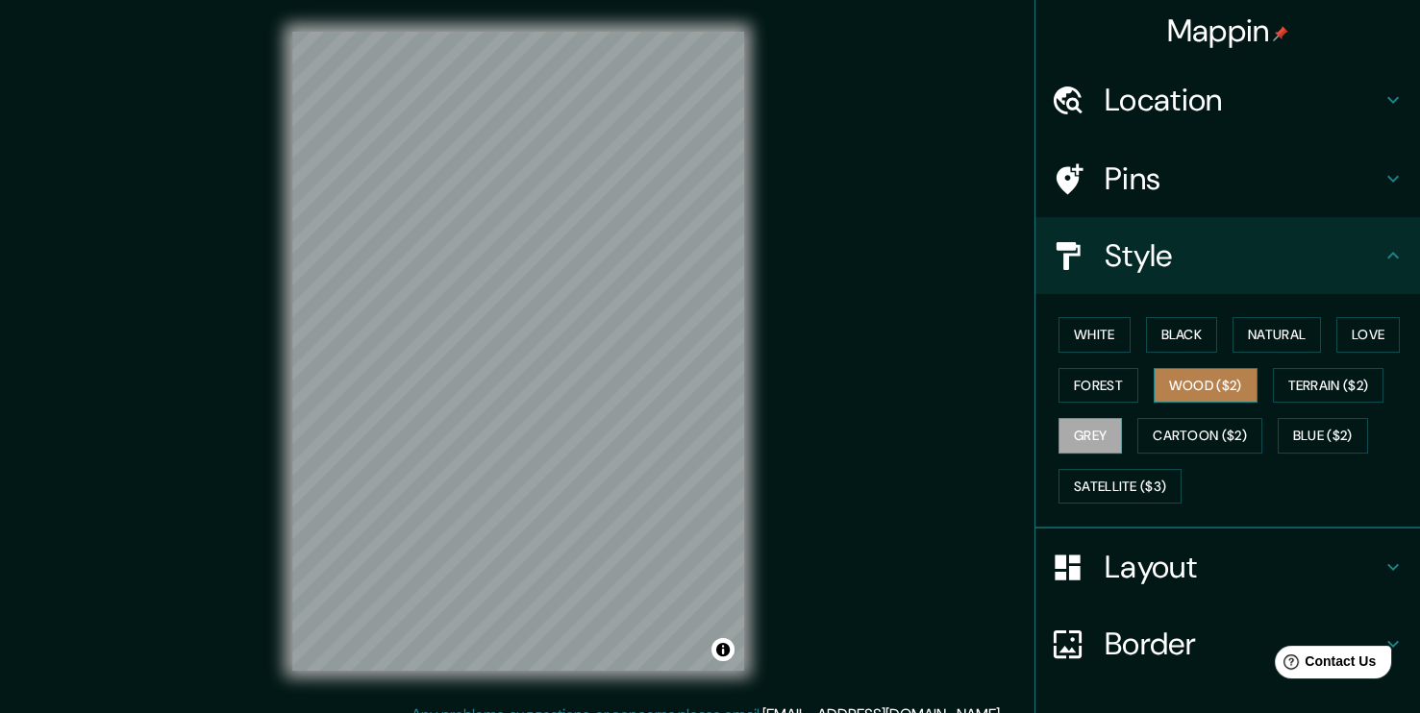
click at [1190, 388] on button "Wood ($2)" at bounding box center [1205, 386] width 104 height 36
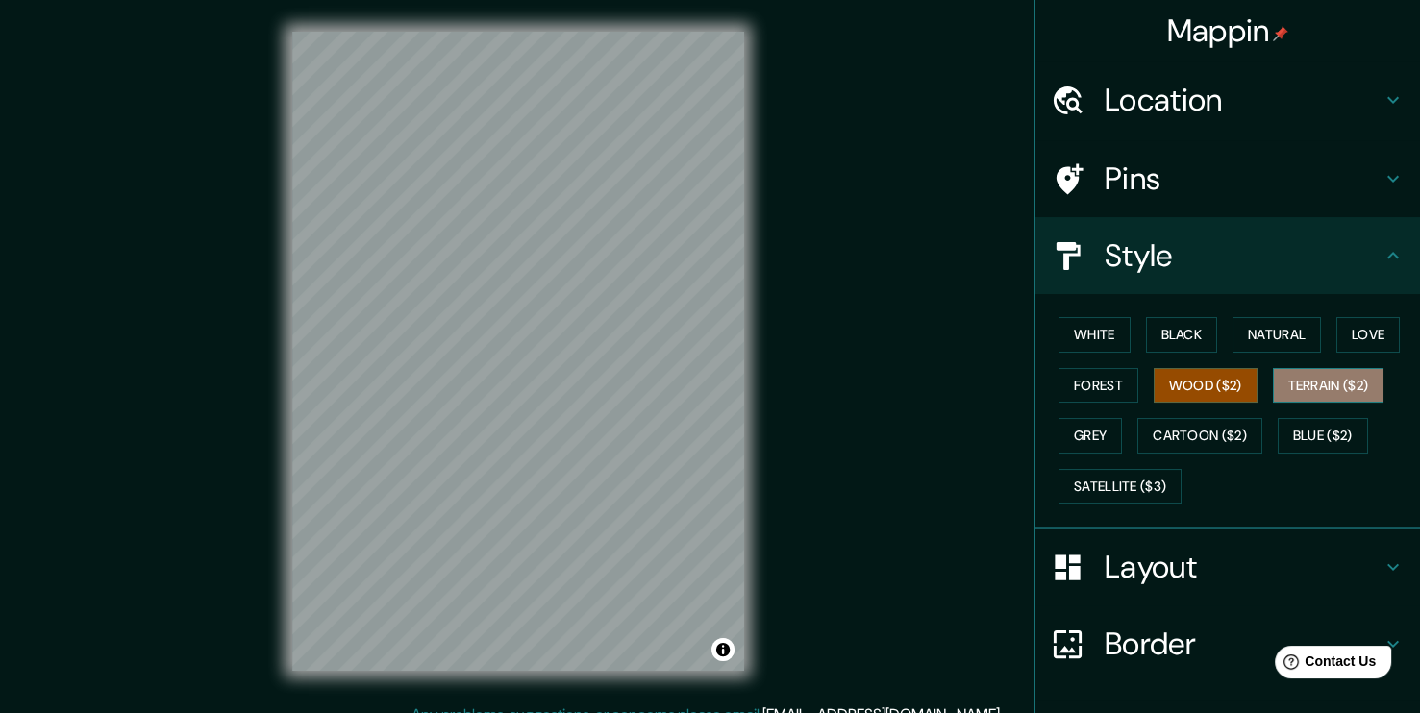
click at [1311, 391] on button "Terrain ($2)" at bounding box center [1328, 386] width 111 height 36
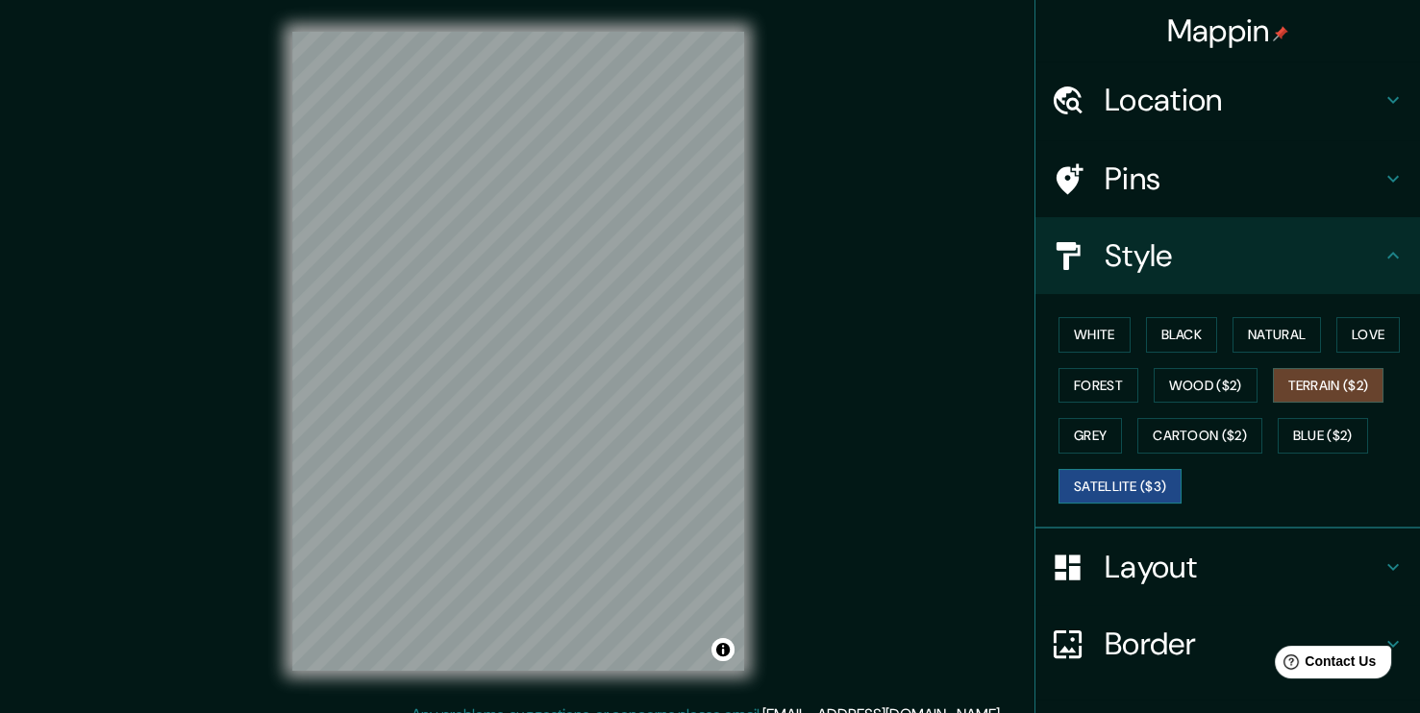
click at [1058, 493] on button "Satellite ($3)" at bounding box center [1119, 487] width 123 height 36
click at [1272, 340] on button "Natural" at bounding box center [1276, 335] width 88 height 36
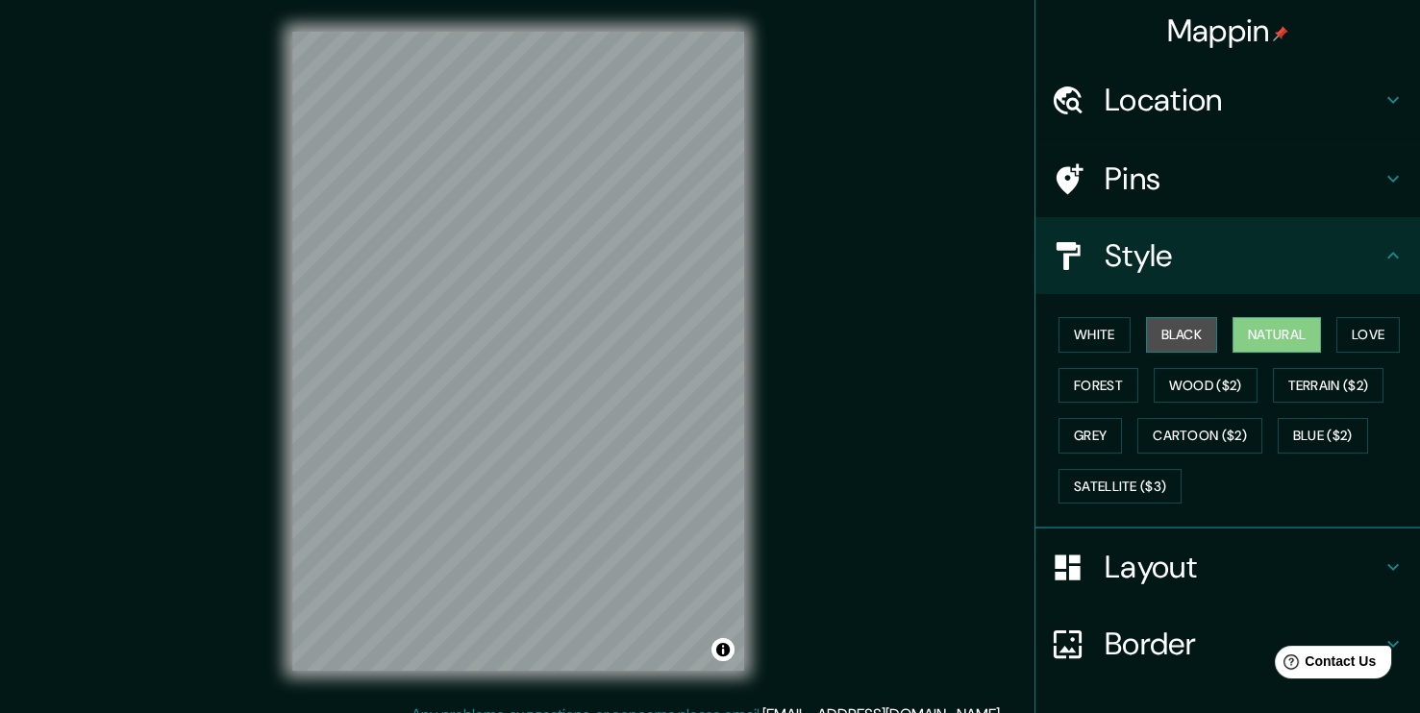
click at [1163, 342] on button "Black" at bounding box center [1182, 335] width 72 height 36
click at [1103, 334] on button "White" at bounding box center [1094, 335] width 72 height 36
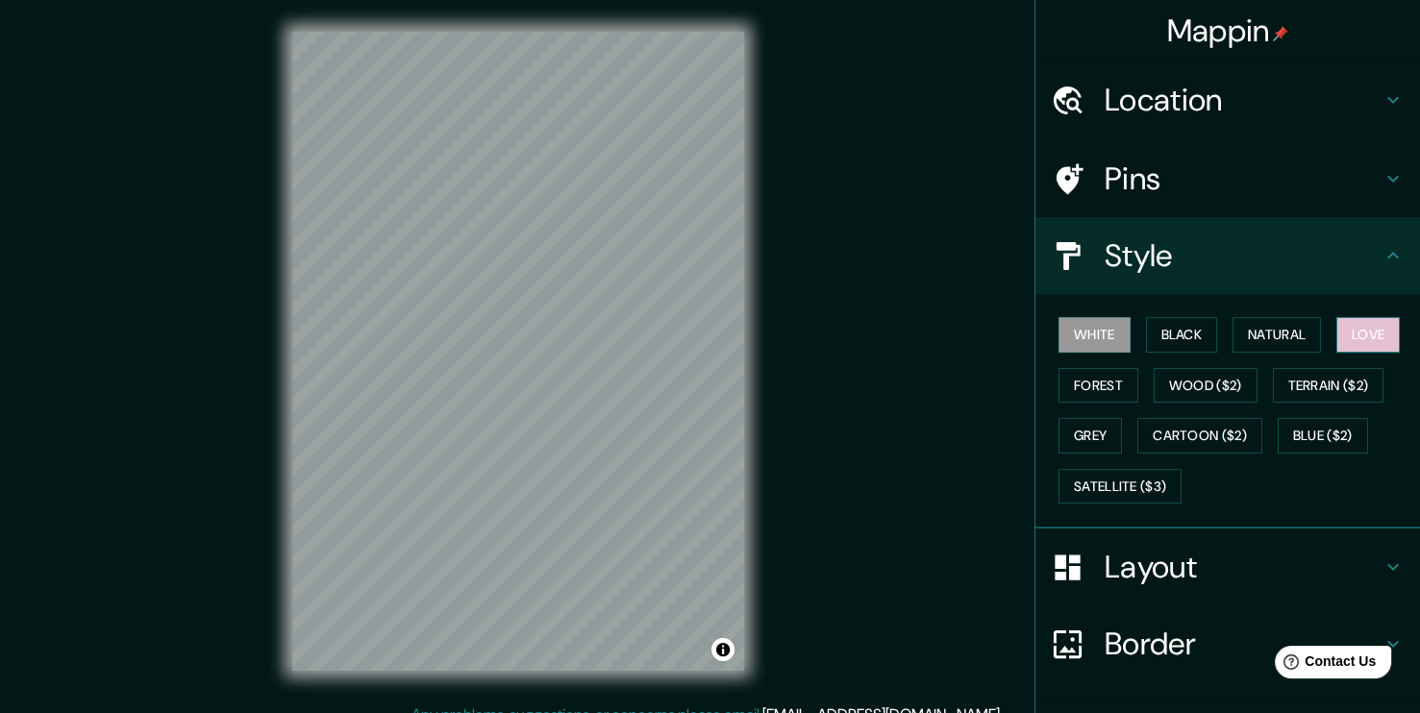
click at [1377, 344] on button "Love" at bounding box center [1367, 335] width 63 height 36
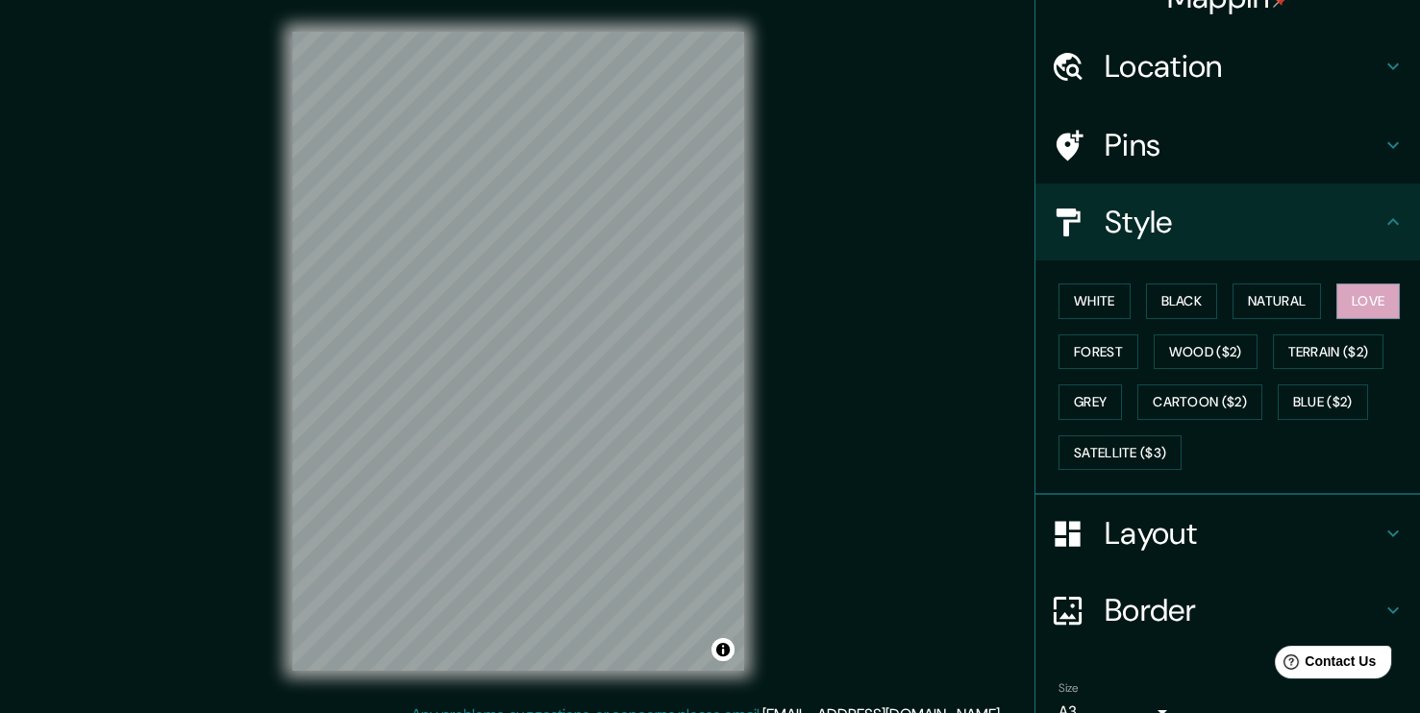
scroll to position [30, 0]
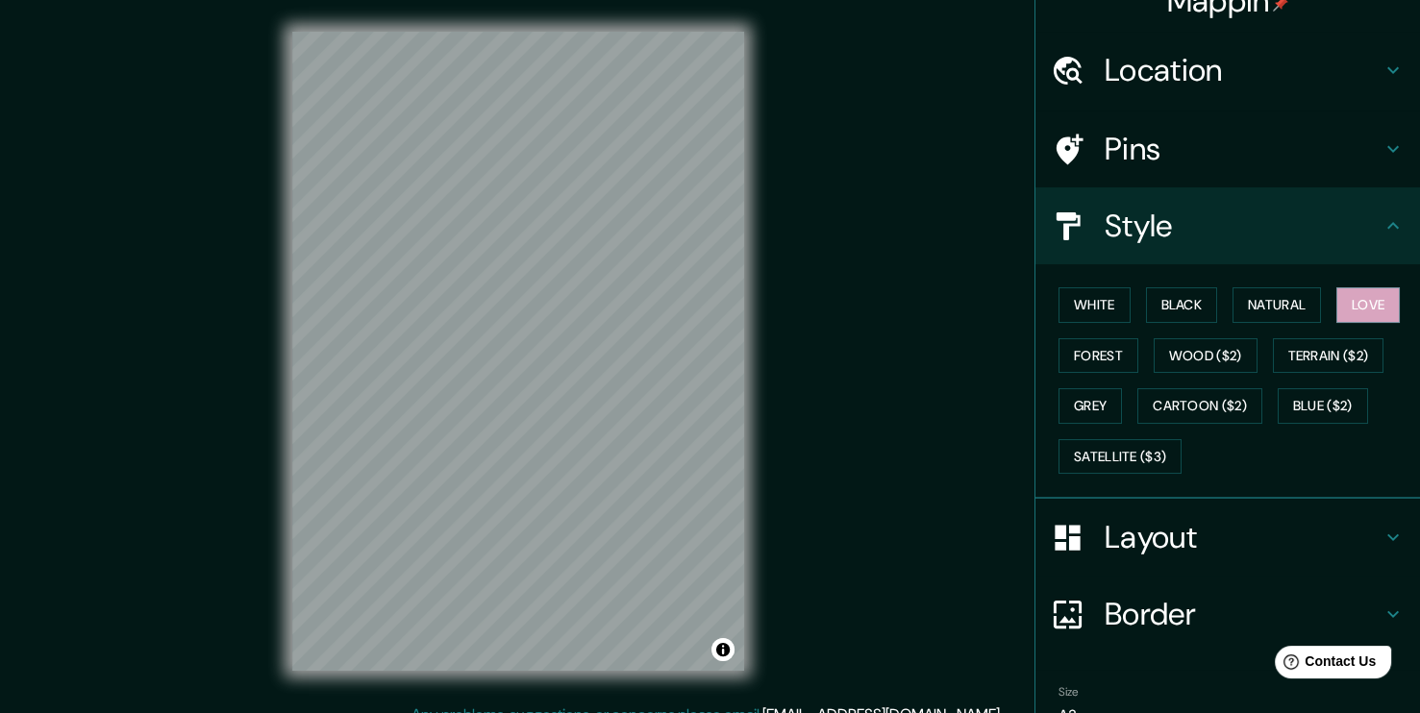
click at [1185, 540] on h4 "Layout" at bounding box center [1242, 537] width 277 height 38
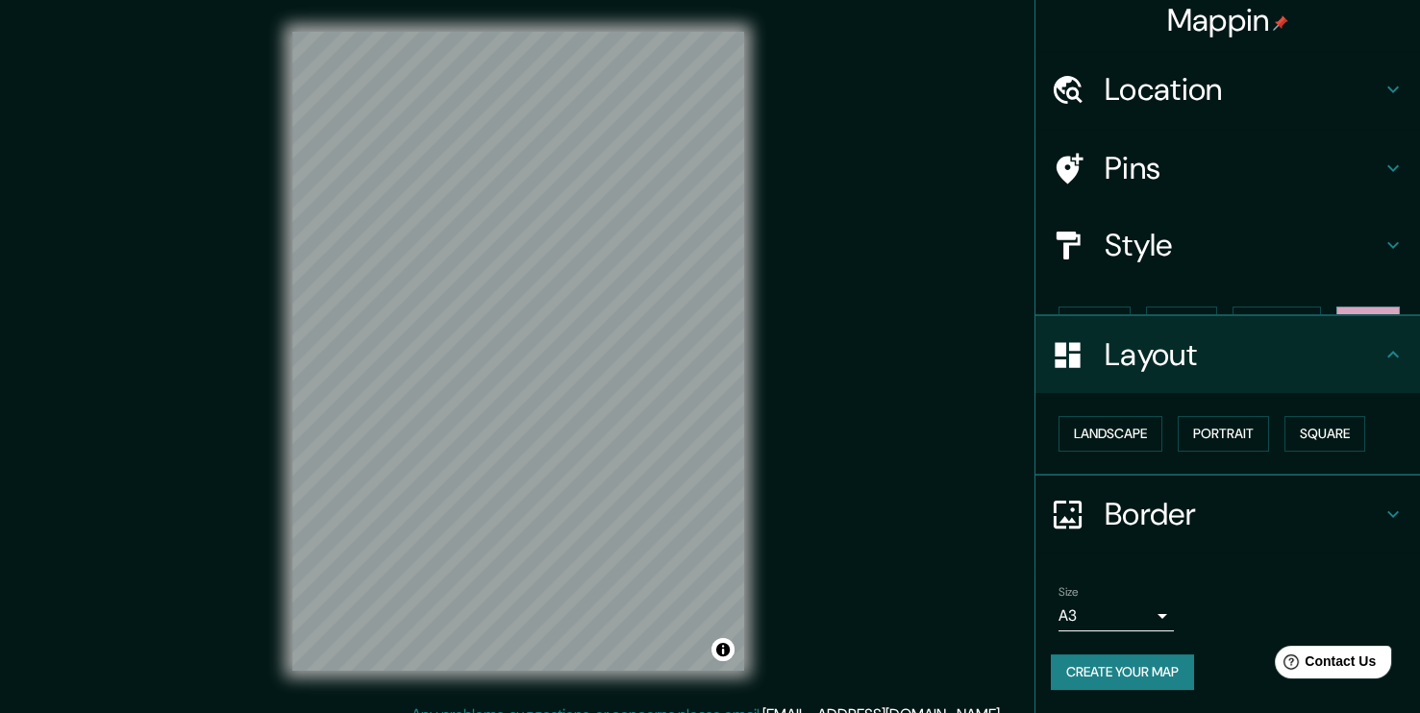
scroll to position [0, 0]
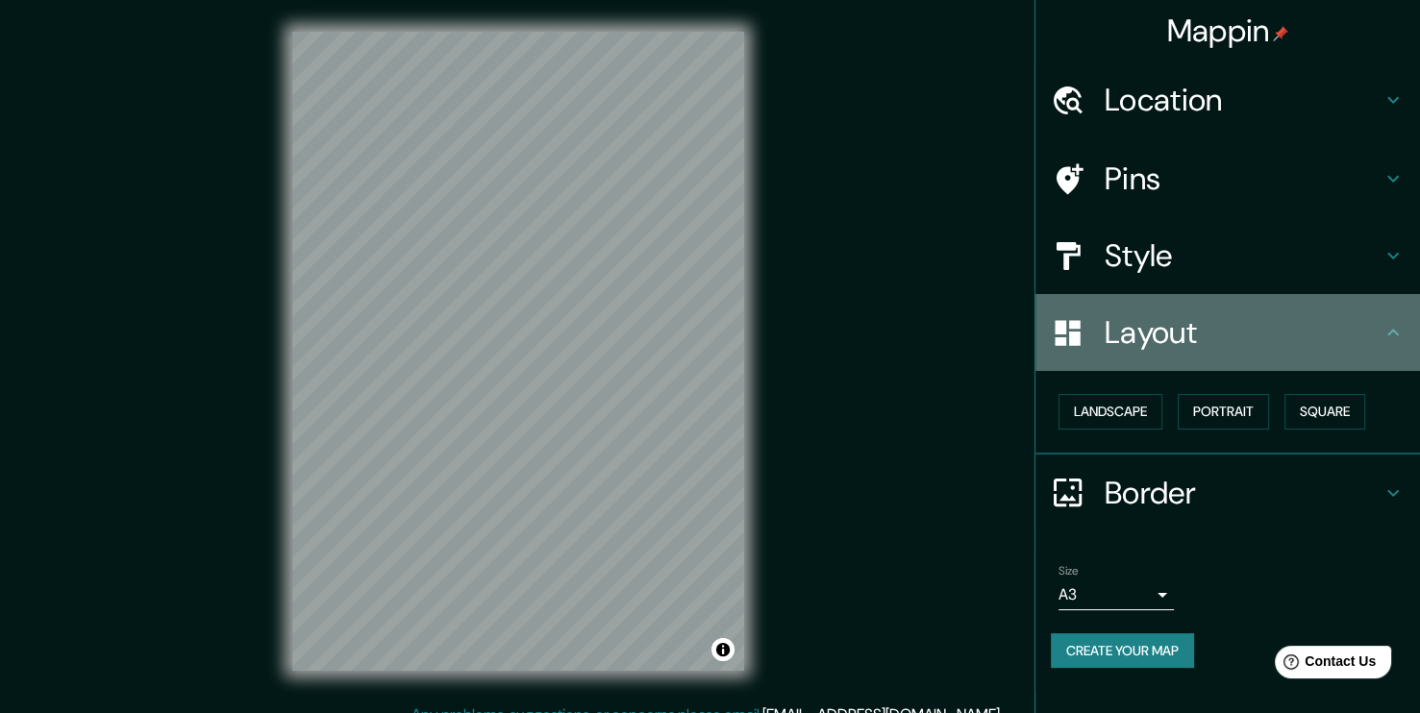
click at [1280, 329] on h4 "Layout" at bounding box center [1242, 332] width 277 height 38
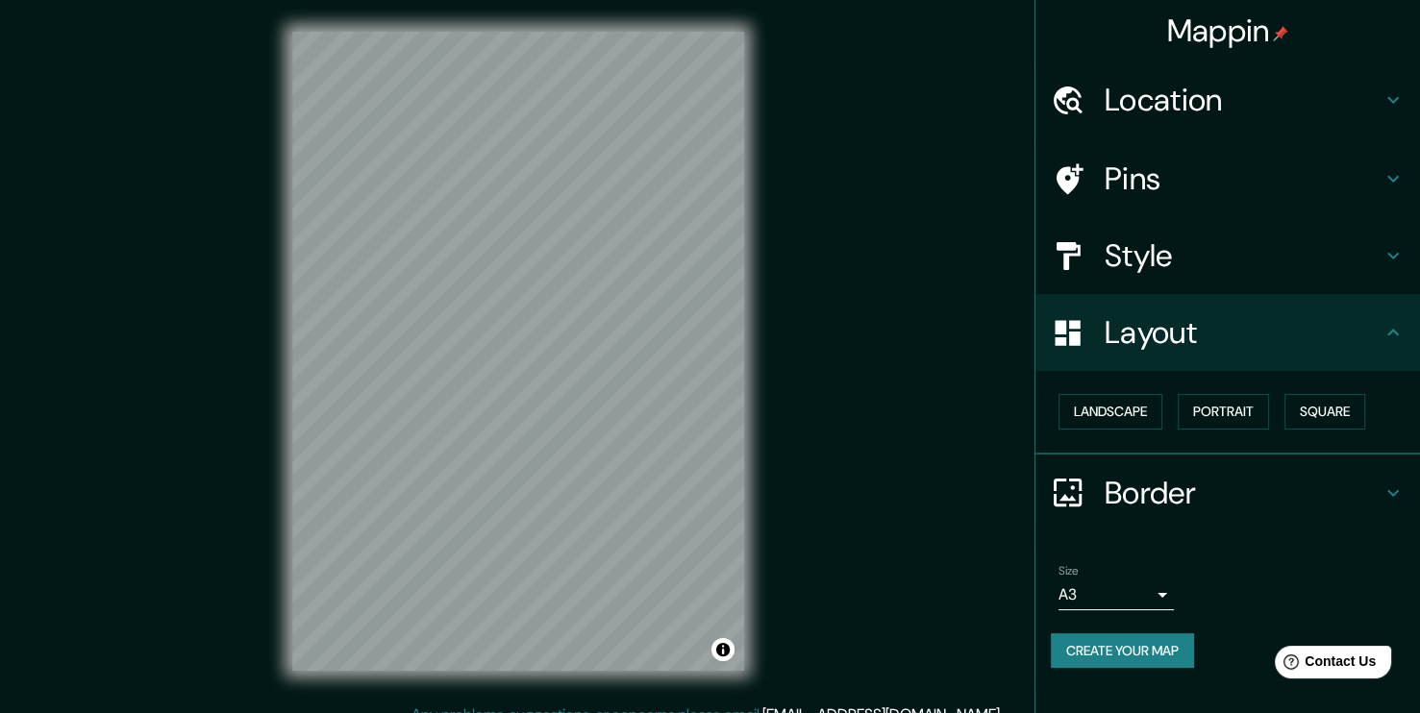
click at [1236, 189] on h4 "Pins" at bounding box center [1242, 179] width 277 height 38
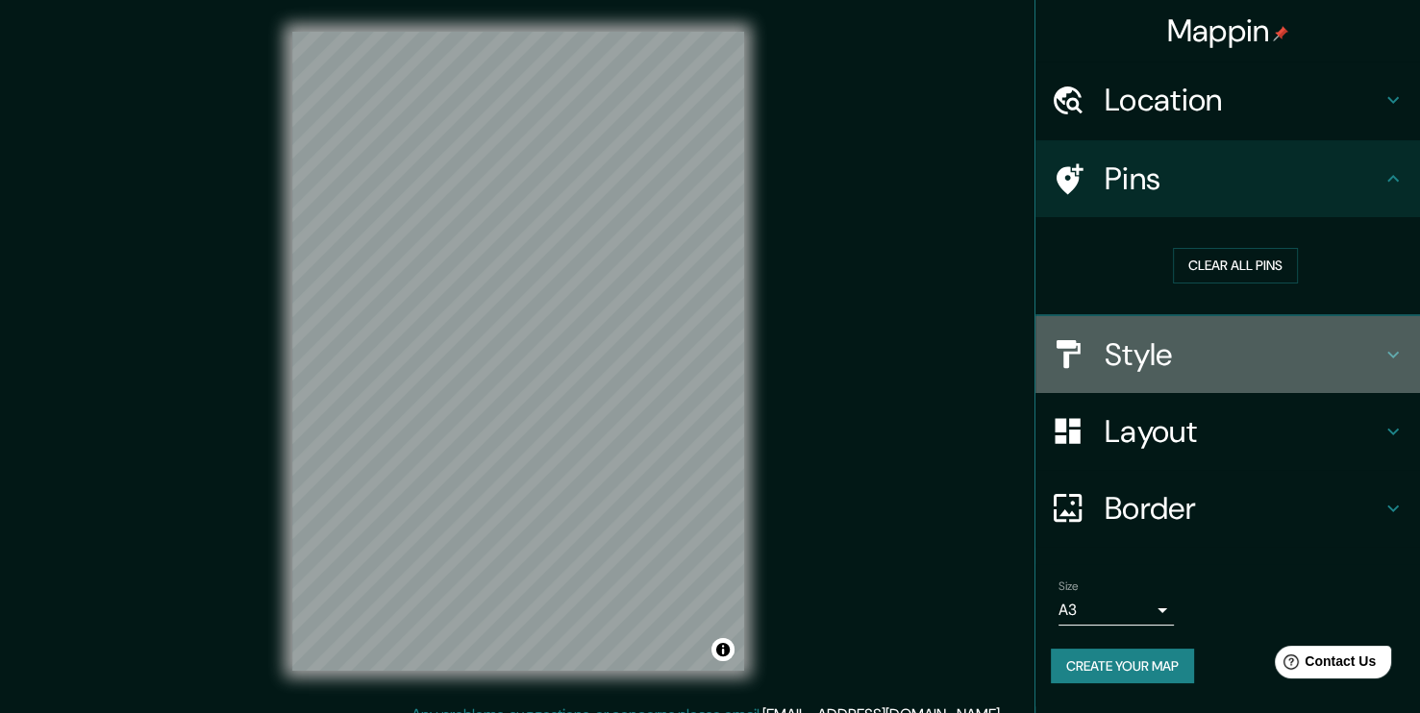
click at [1202, 346] on h4 "Style" at bounding box center [1242, 354] width 277 height 38
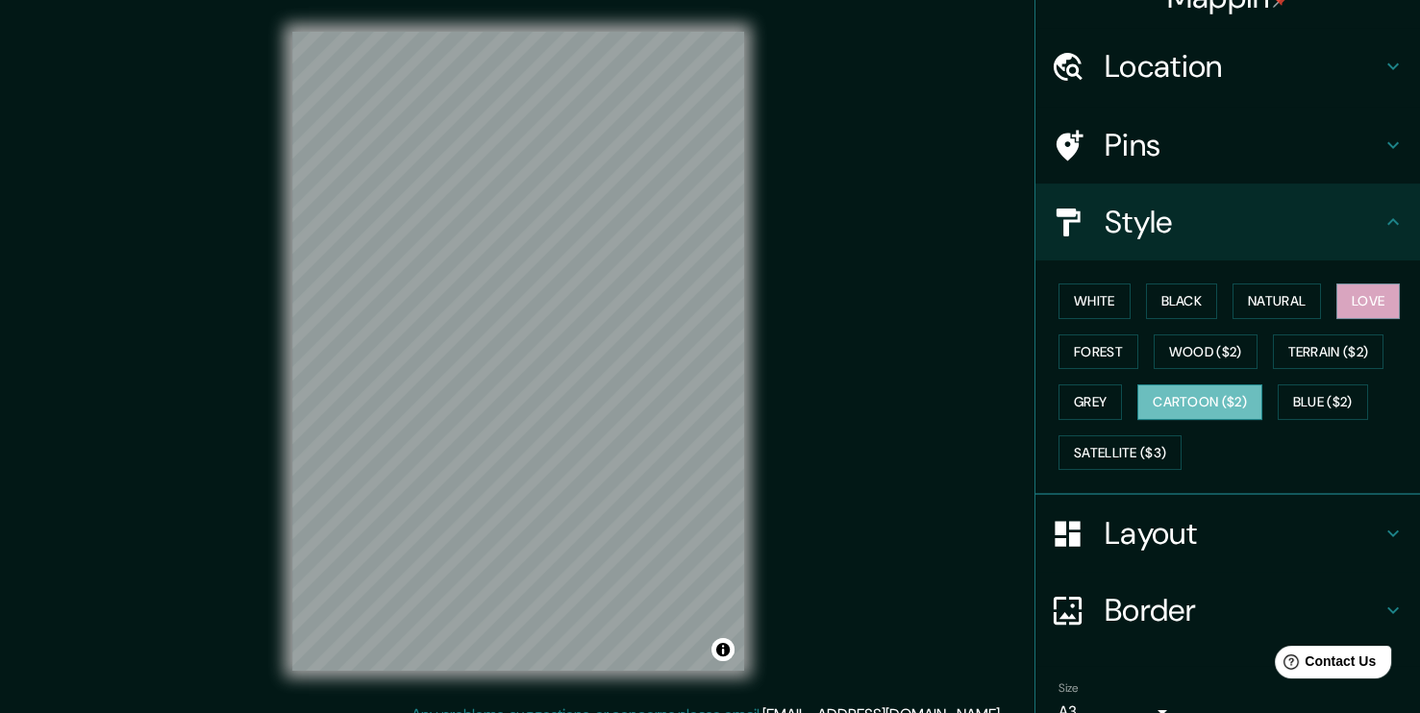
scroll to position [30, 0]
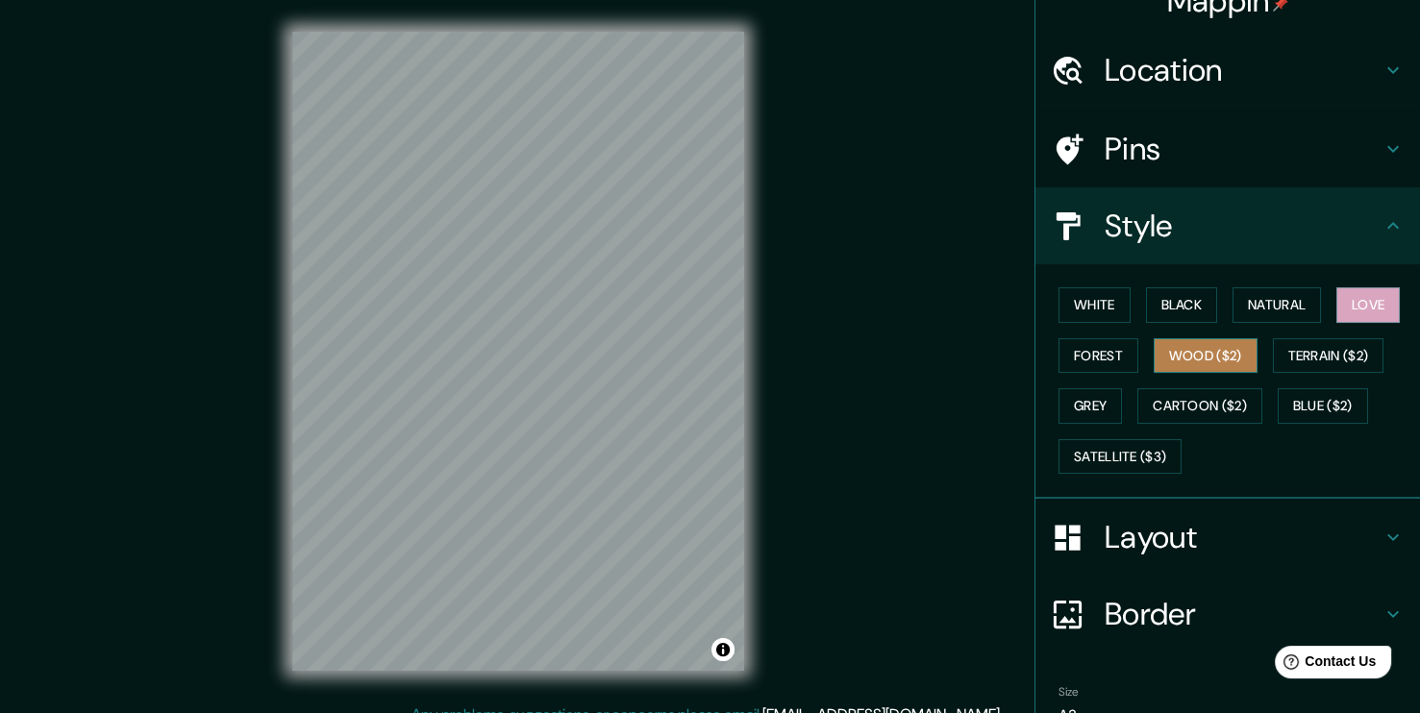
click at [1178, 355] on button "Wood ($2)" at bounding box center [1205, 356] width 104 height 36
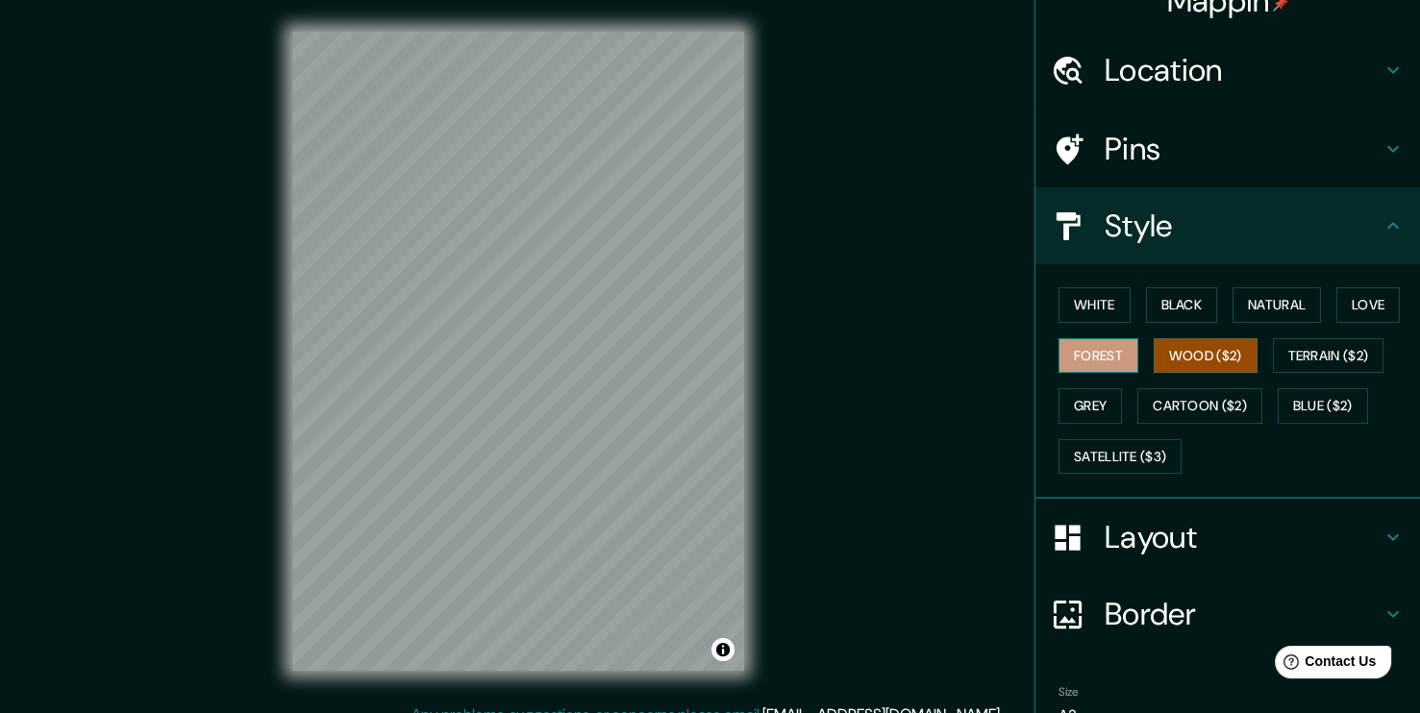
click at [1089, 359] on button "Forest" at bounding box center [1098, 356] width 80 height 36
click at [1064, 405] on button "Grey" at bounding box center [1089, 406] width 63 height 36
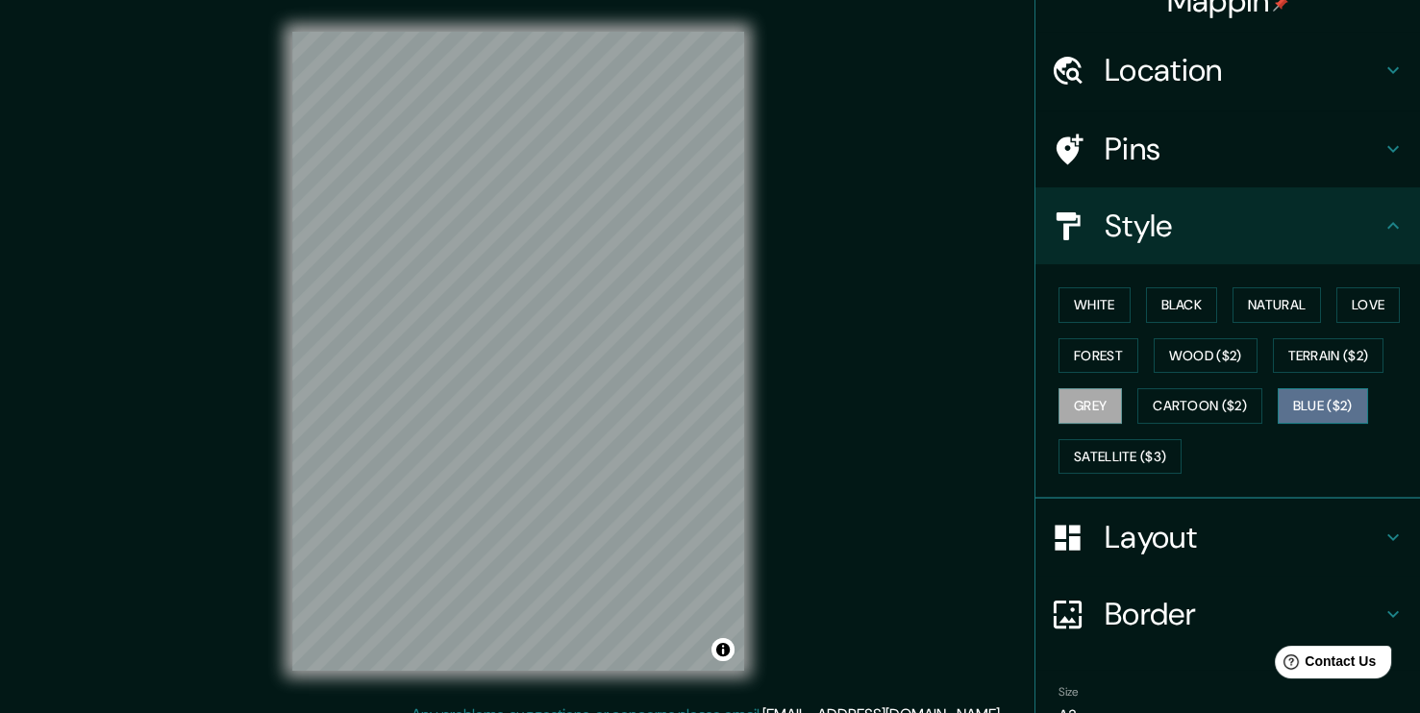
click at [1335, 408] on button "Blue ($2)" at bounding box center [1322, 406] width 90 height 36
click at [1213, 406] on button "Cartoon ($2)" at bounding box center [1199, 406] width 125 height 36
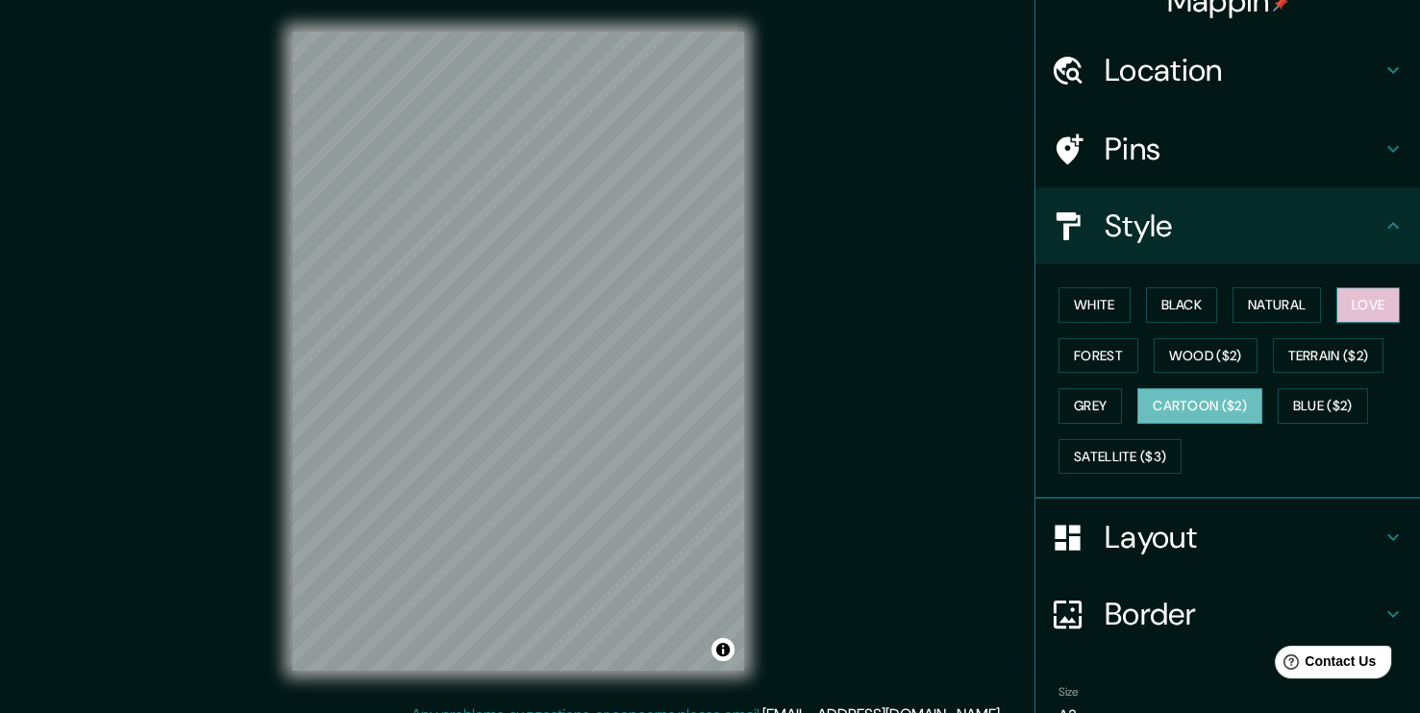
click at [1351, 308] on button "Love" at bounding box center [1367, 305] width 63 height 36
drag, startPoint x: 1264, startPoint y: 308, endPoint x: 1213, endPoint y: 317, distance: 51.8
click at [1259, 309] on button "Natural" at bounding box center [1276, 305] width 88 height 36
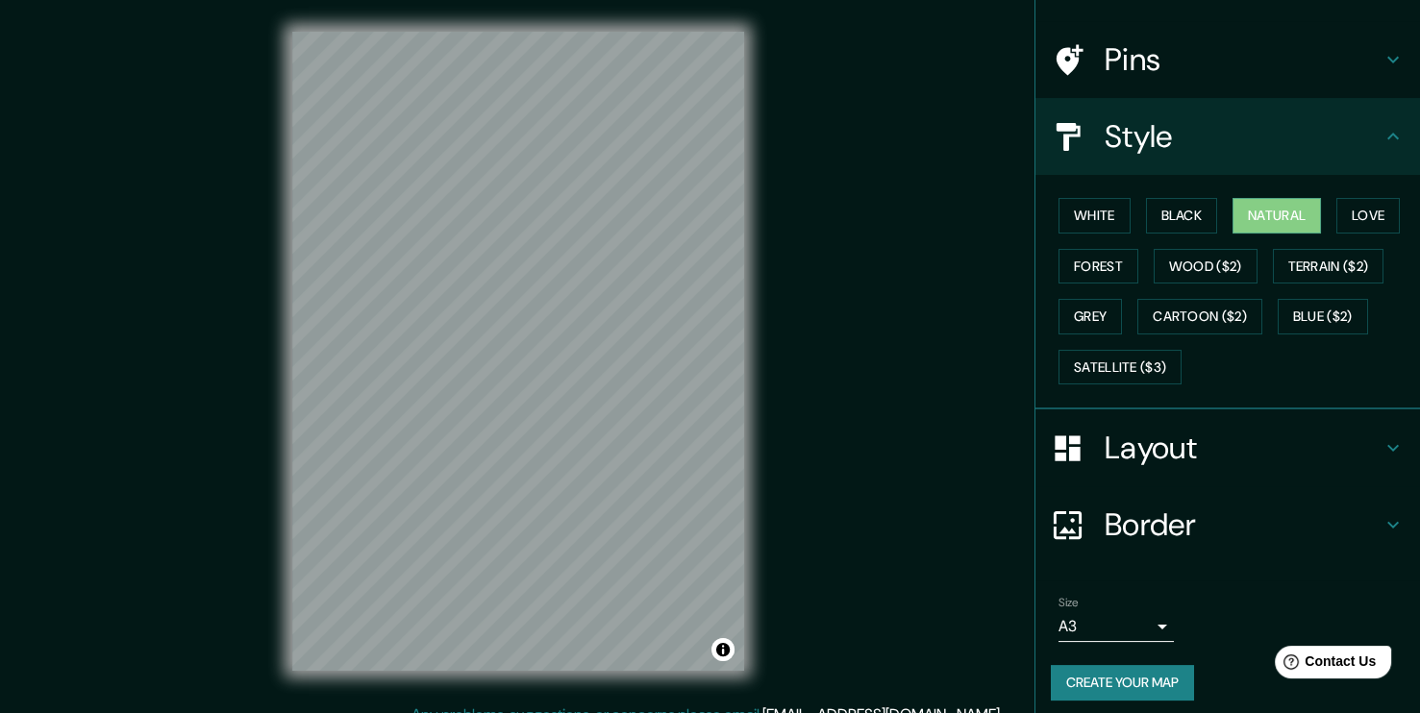
scroll to position [126, 0]
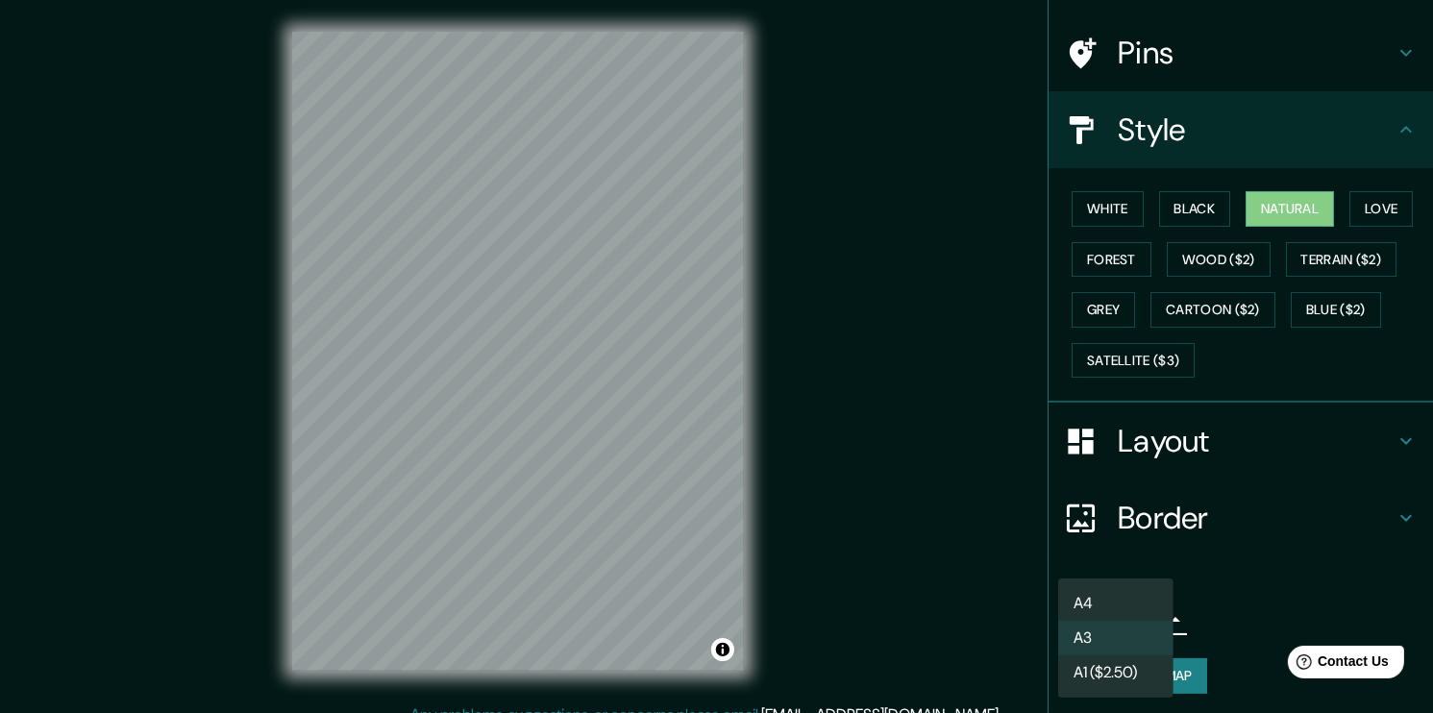
click at [1145, 626] on body "Mappin Location [GEOGRAPHIC_DATA], [GEOGRAPHIC_DATA][PERSON_NAME], [GEOGRAPHIC_…" at bounding box center [716, 356] width 1433 height 713
click at [1249, 506] on div at bounding box center [716, 356] width 1433 height 713
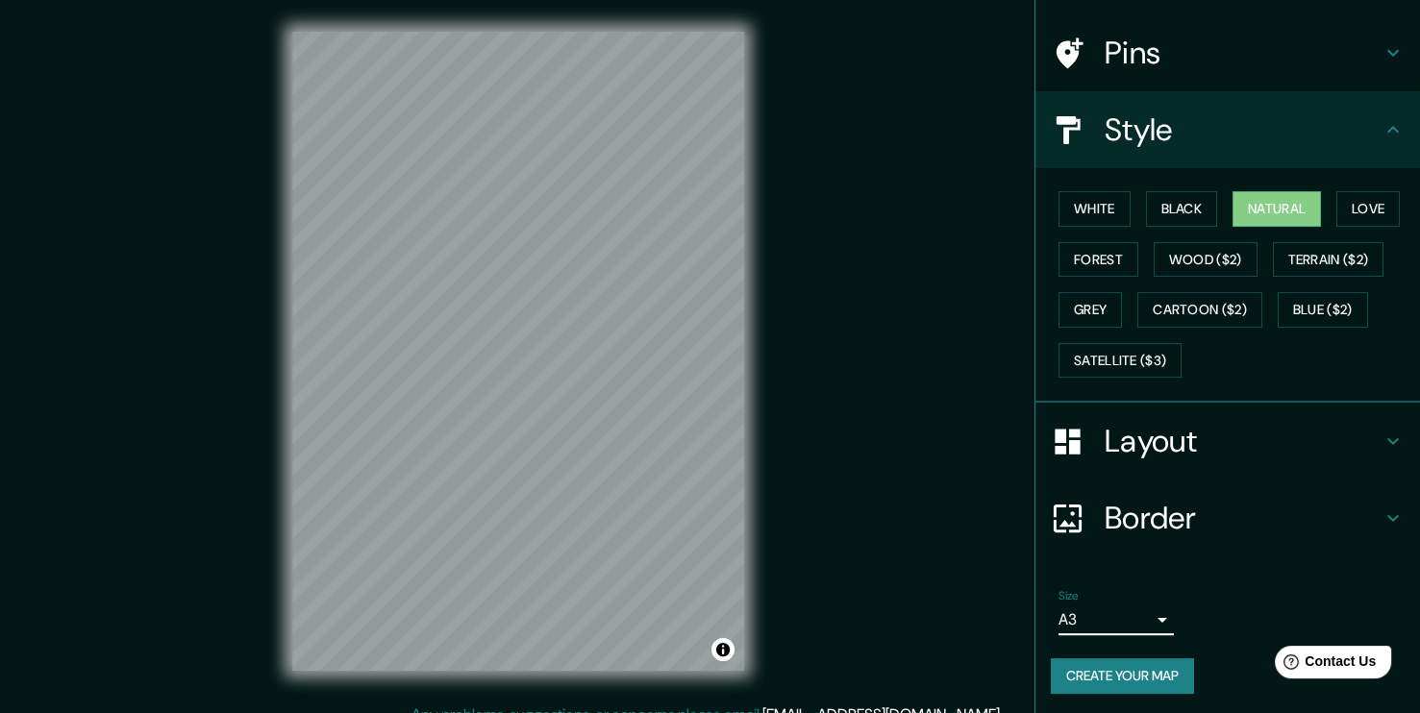
click at [1206, 433] on h4 "Layout" at bounding box center [1242, 441] width 277 height 38
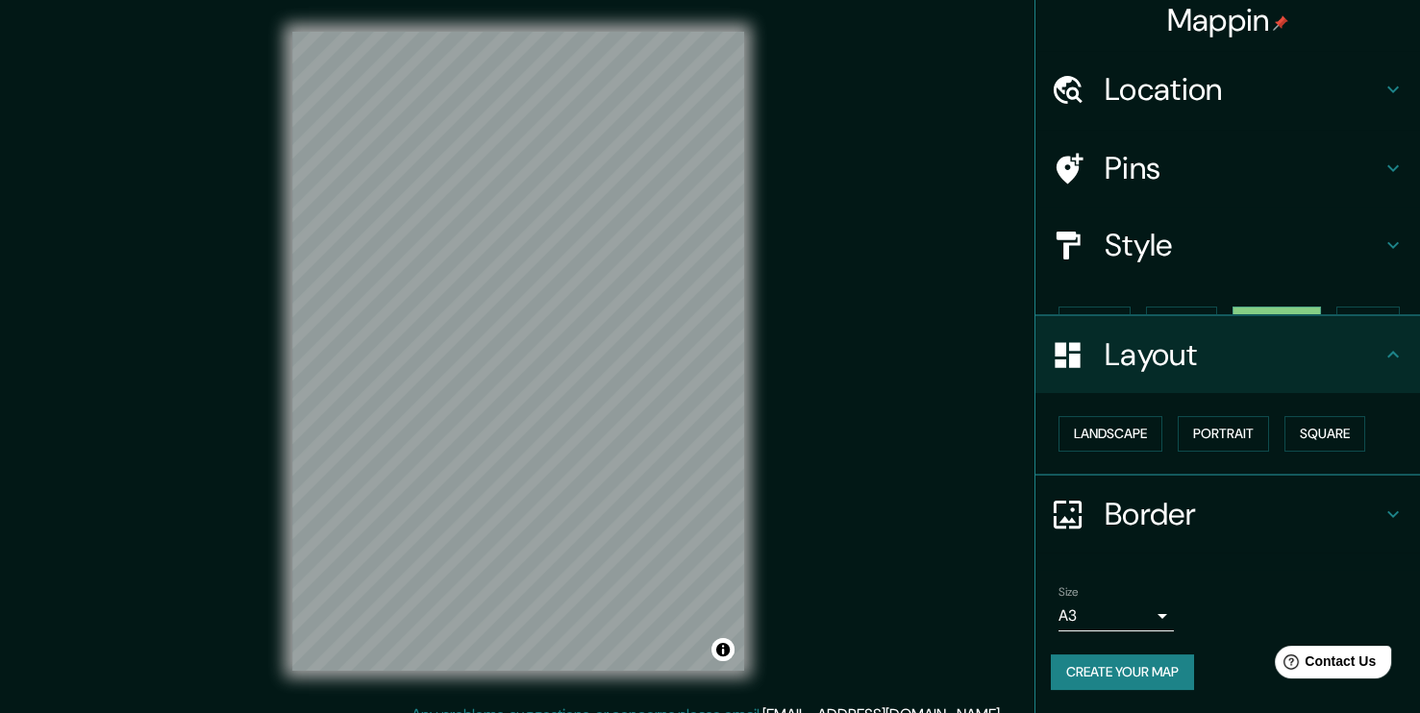
scroll to position [0, 0]
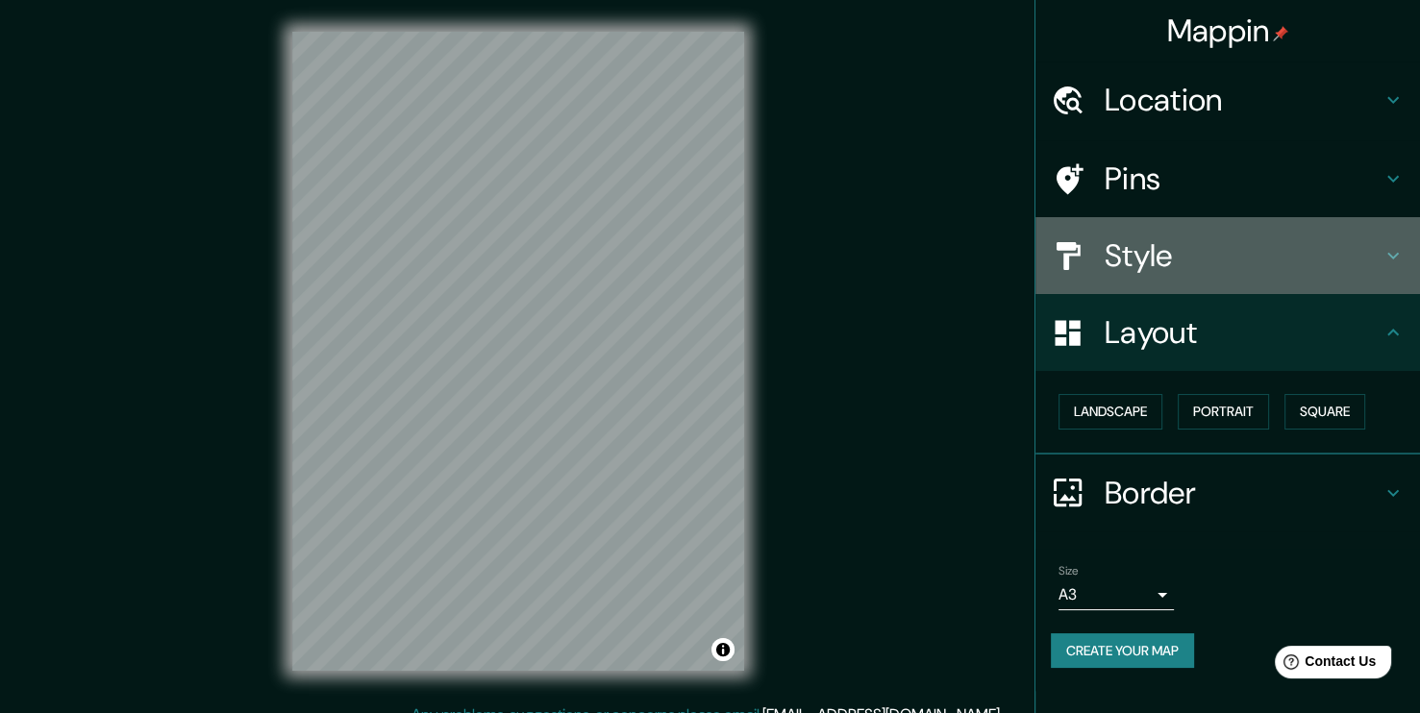
click at [1178, 254] on h4 "Style" at bounding box center [1242, 255] width 277 height 38
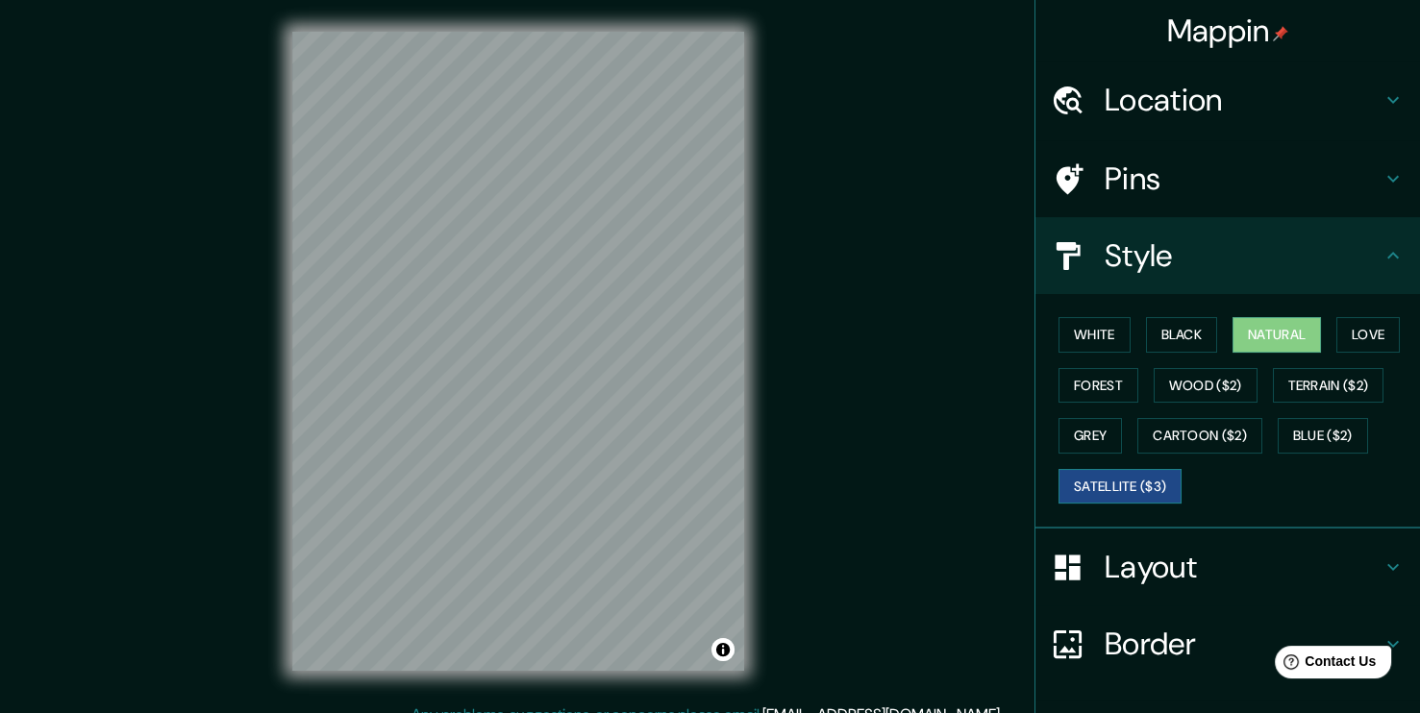
click at [1101, 494] on button "Satellite ($3)" at bounding box center [1119, 487] width 123 height 36
click at [1083, 438] on button "Grey" at bounding box center [1089, 436] width 63 height 36
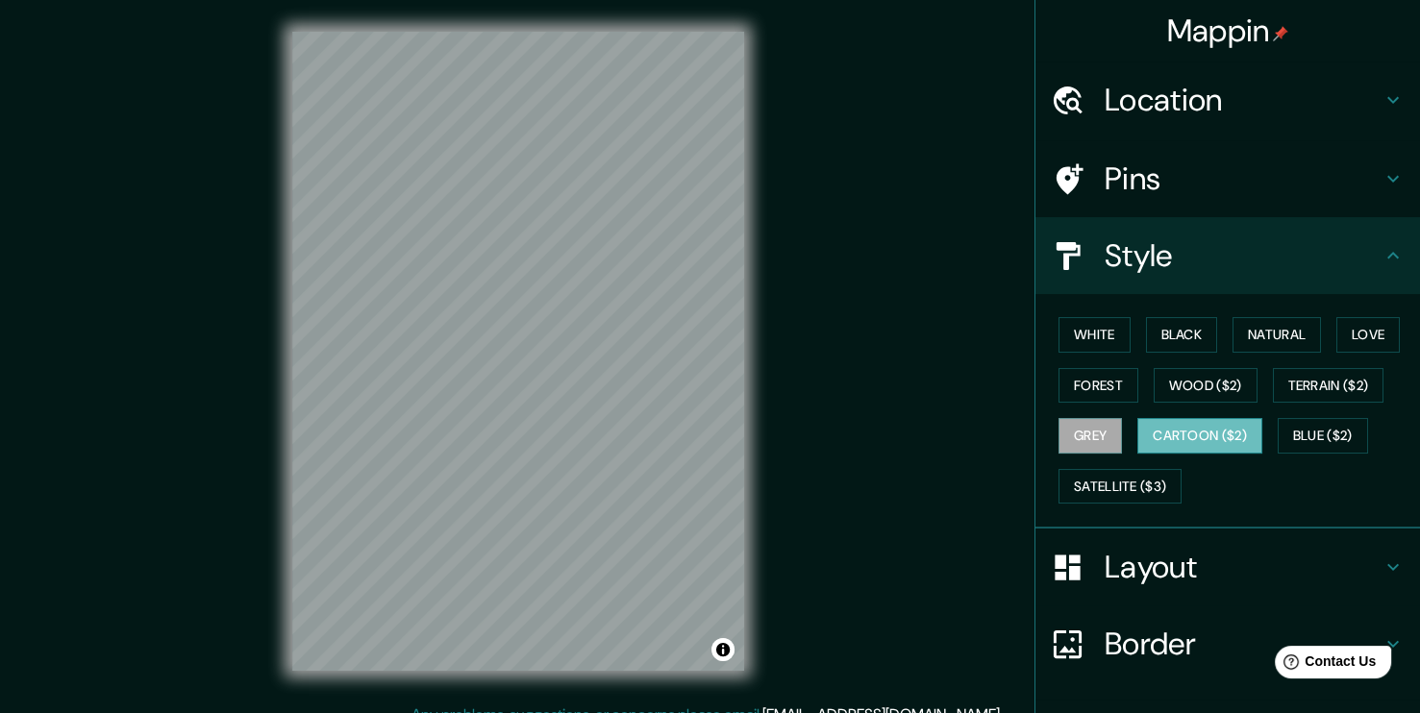
click at [1207, 435] on button "Cartoon ($2)" at bounding box center [1199, 436] width 125 height 36
click at [1322, 437] on button "Blue ($2)" at bounding box center [1322, 436] width 90 height 36
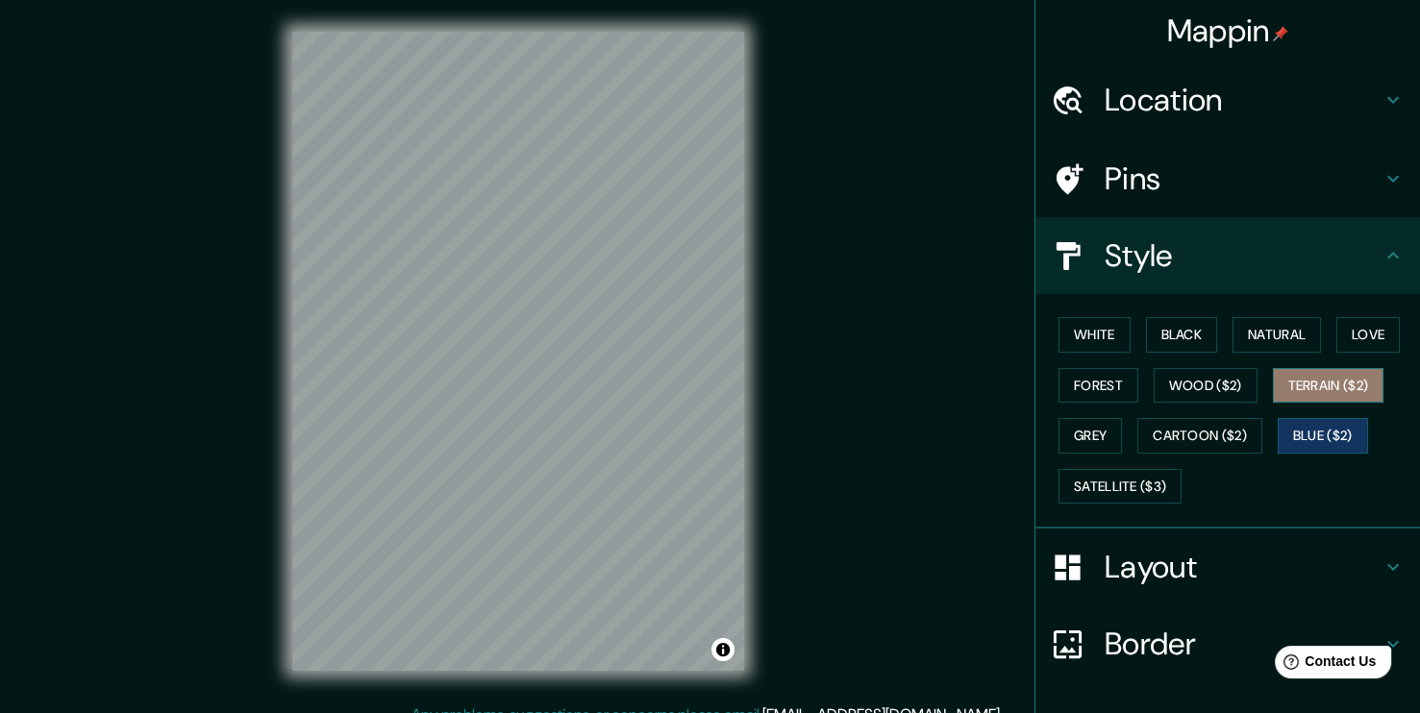
click at [1312, 387] on button "Terrain ($2)" at bounding box center [1328, 386] width 111 height 36
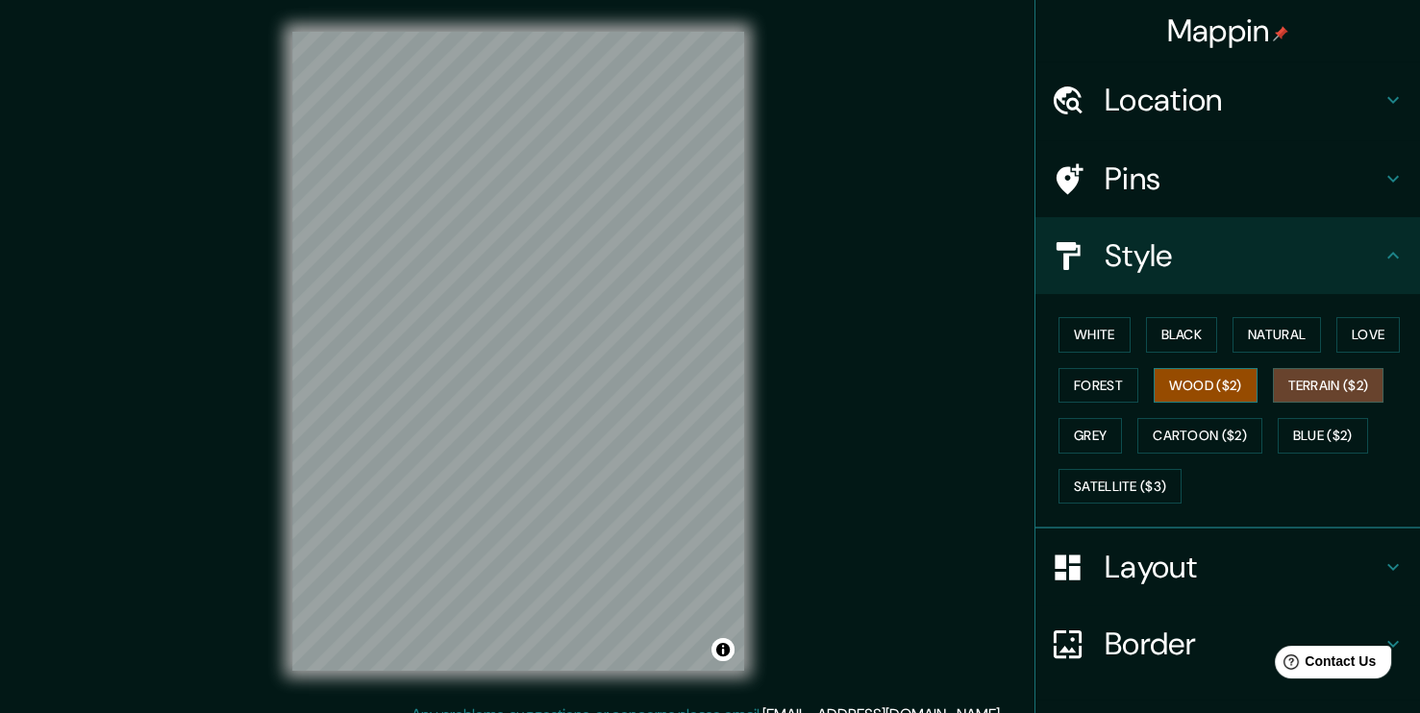
click at [1213, 387] on button "Wood ($2)" at bounding box center [1205, 386] width 104 height 36
click at [1109, 383] on button "Forest" at bounding box center [1098, 386] width 80 height 36
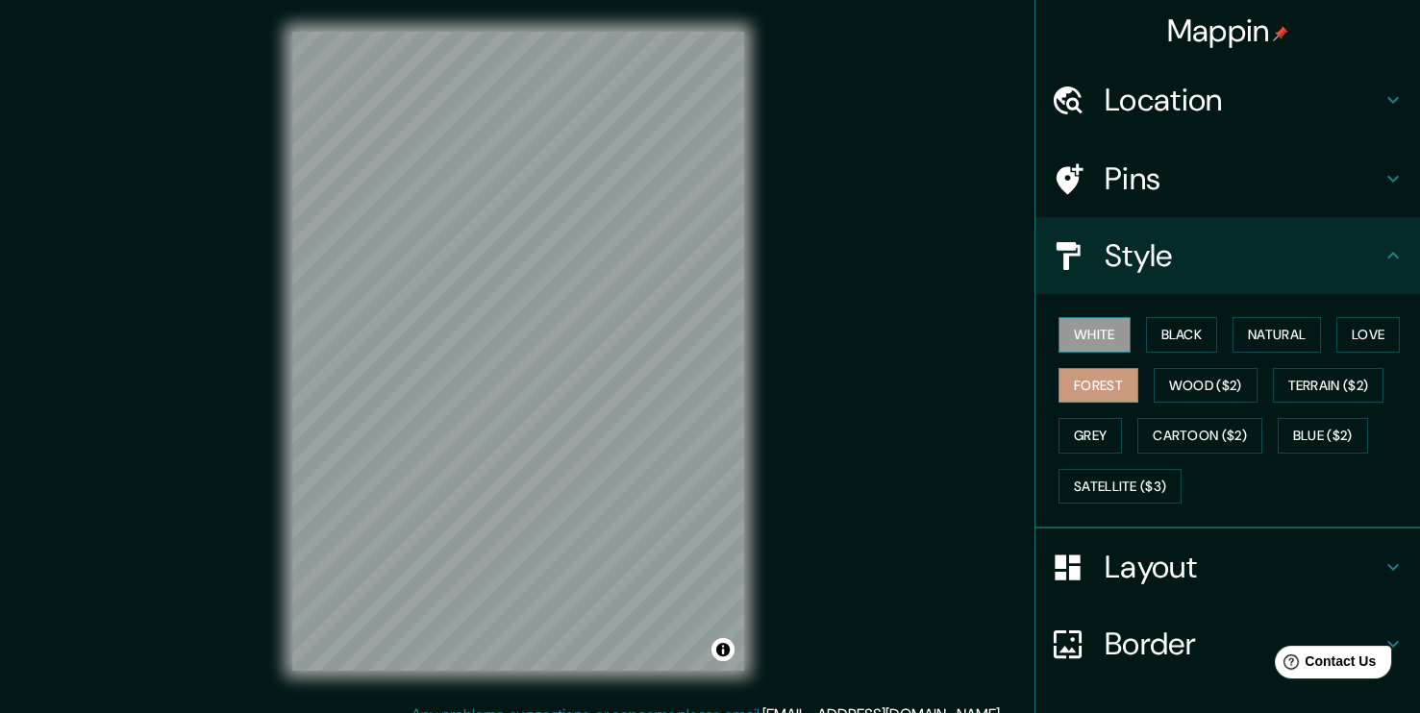
click at [1068, 336] on button "White" at bounding box center [1094, 335] width 72 height 36
click at [1162, 327] on button "Black" at bounding box center [1182, 335] width 72 height 36
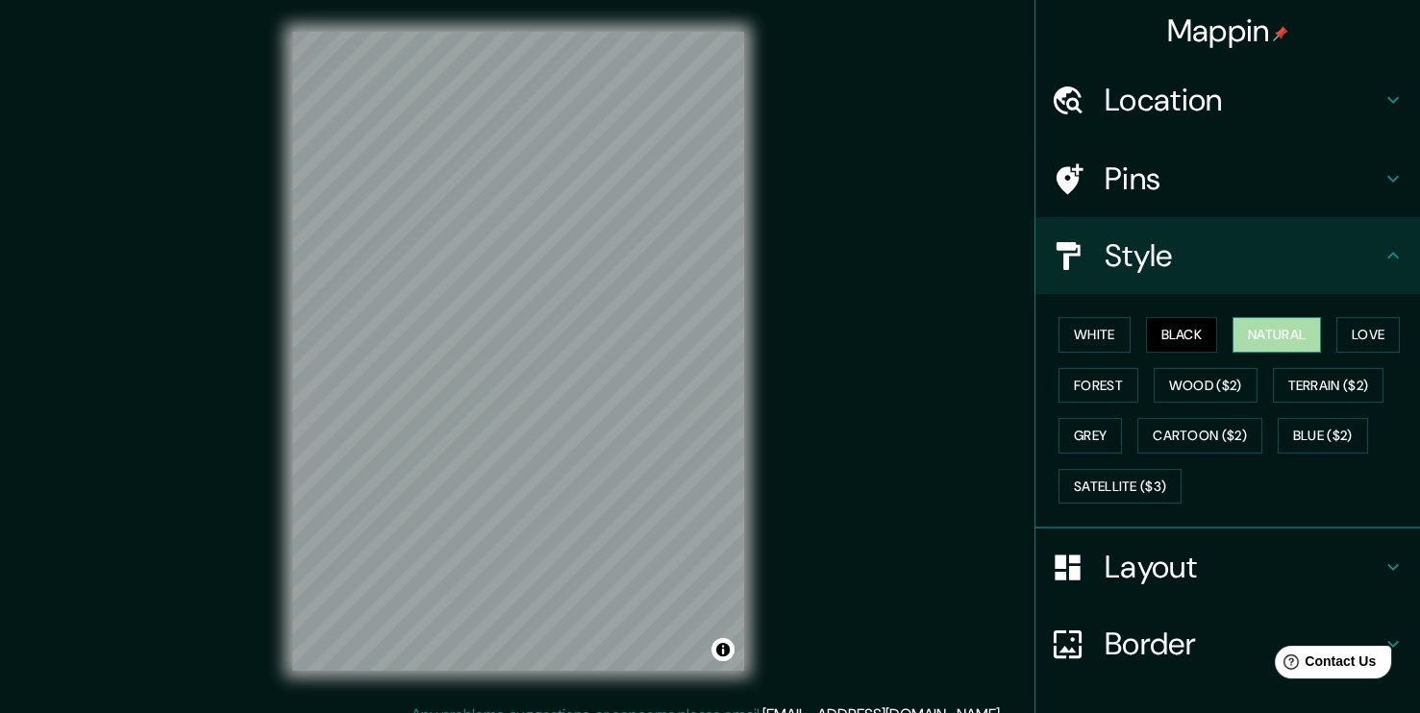
click at [1237, 333] on button "Natural" at bounding box center [1276, 335] width 88 height 36
